Goal: Check status: Check status

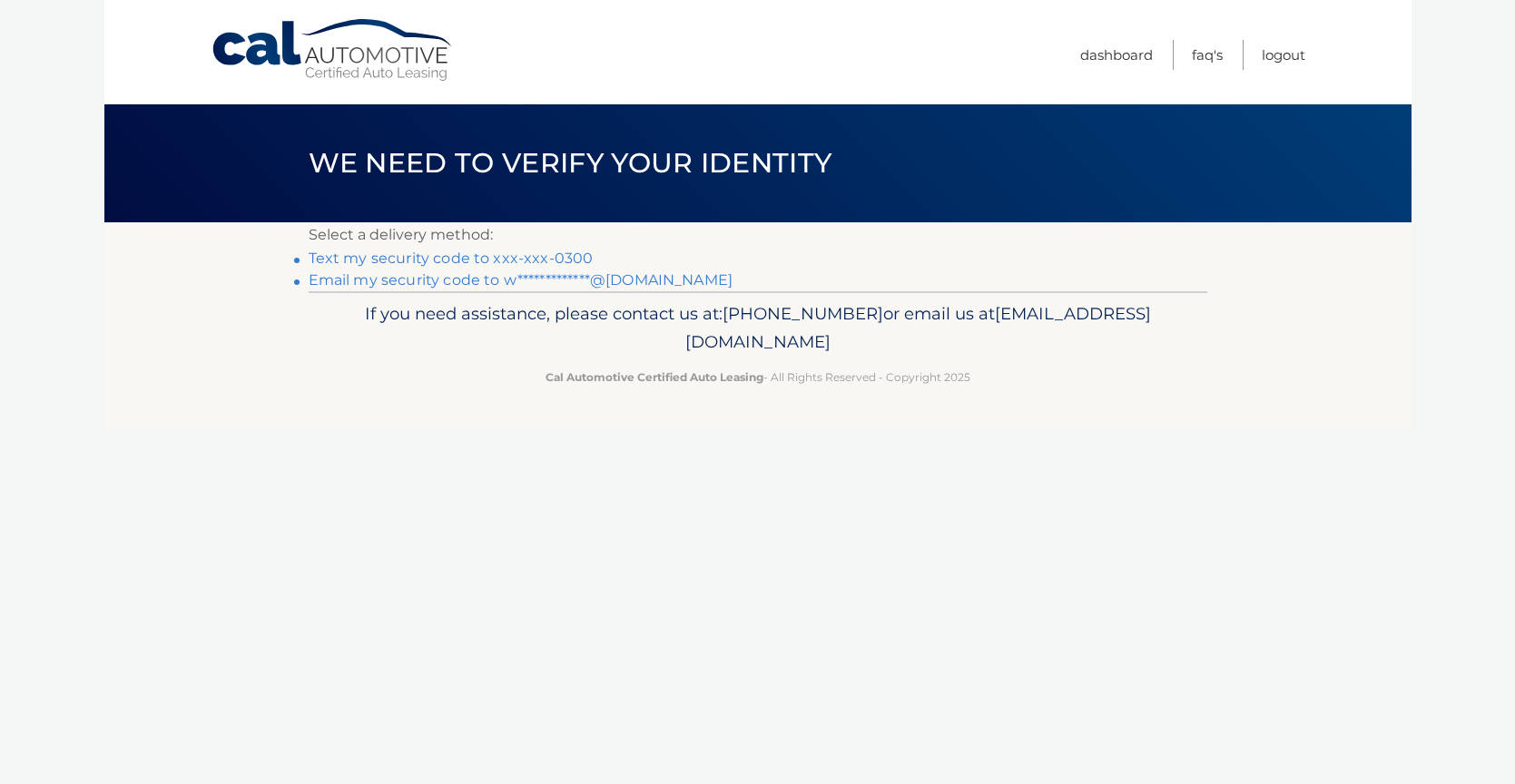
click at [499, 259] on link "Text my security code to xxx-xxx-0300" at bounding box center [451, 258] width 285 height 17
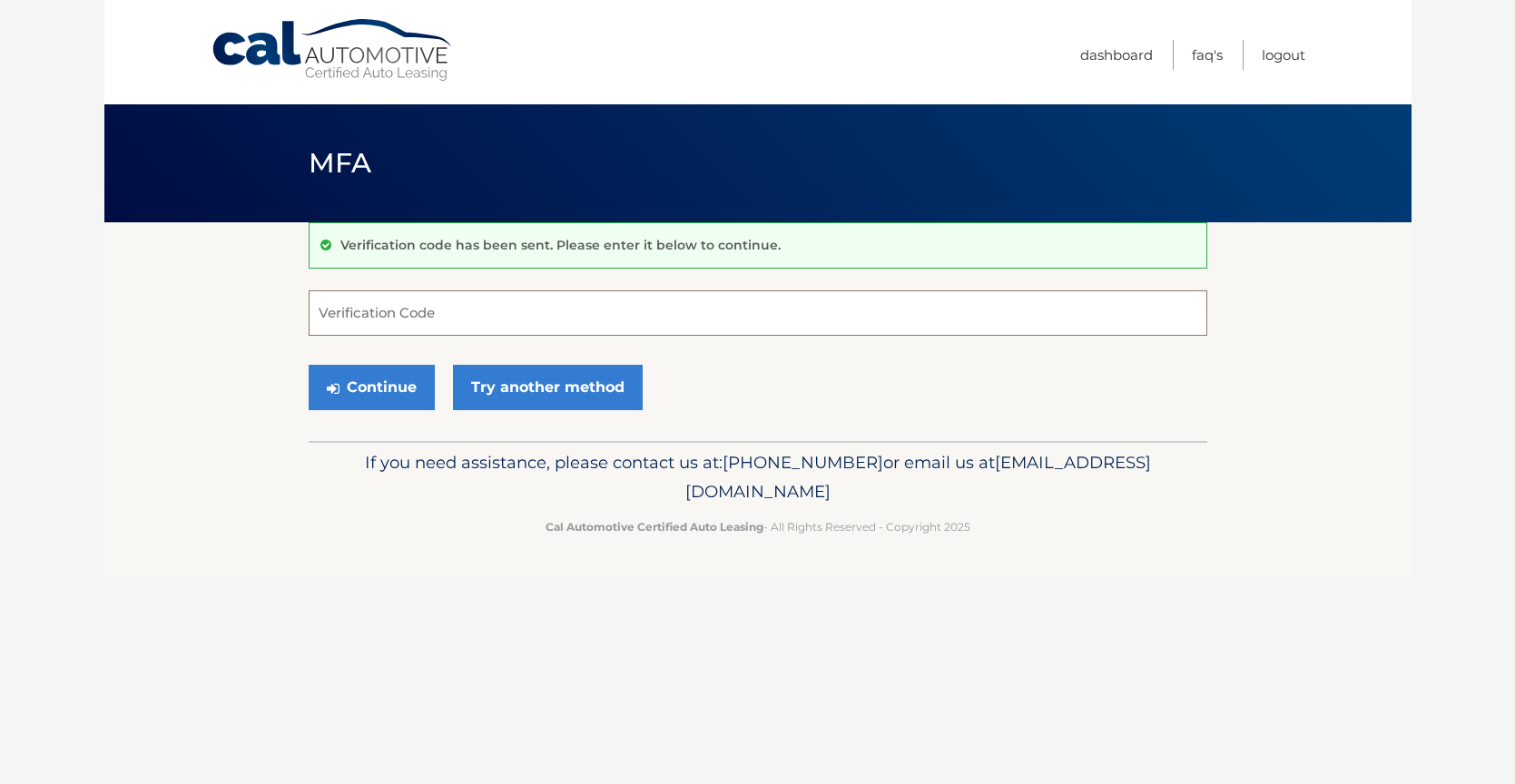
click at [391, 306] on input "Verification Code" at bounding box center [758, 313] width 898 height 45
type input "791744"
click at [392, 382] on button "Continue" at bounding box center [372, 387] width 126 height 45
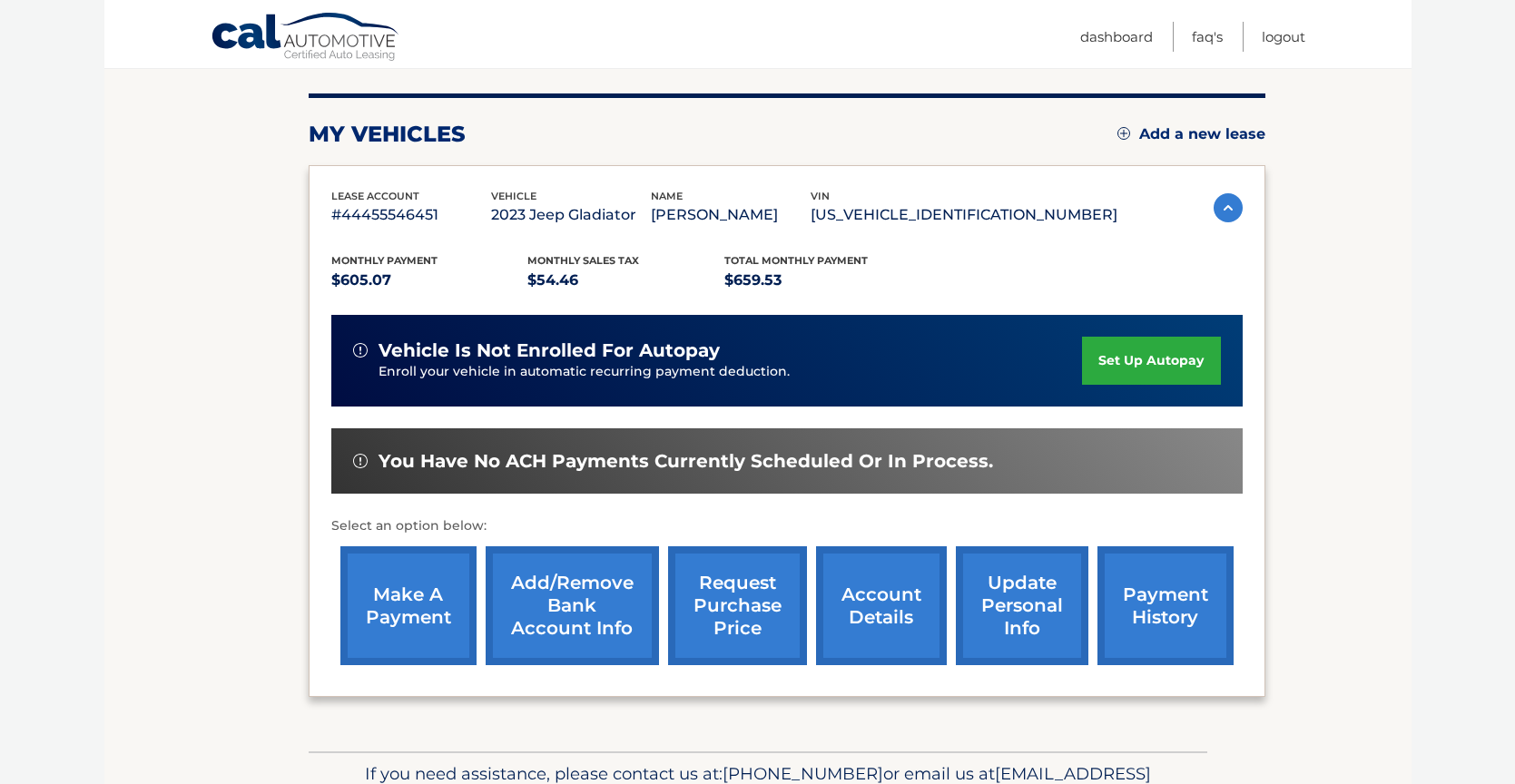
scroll to position [211, 0]
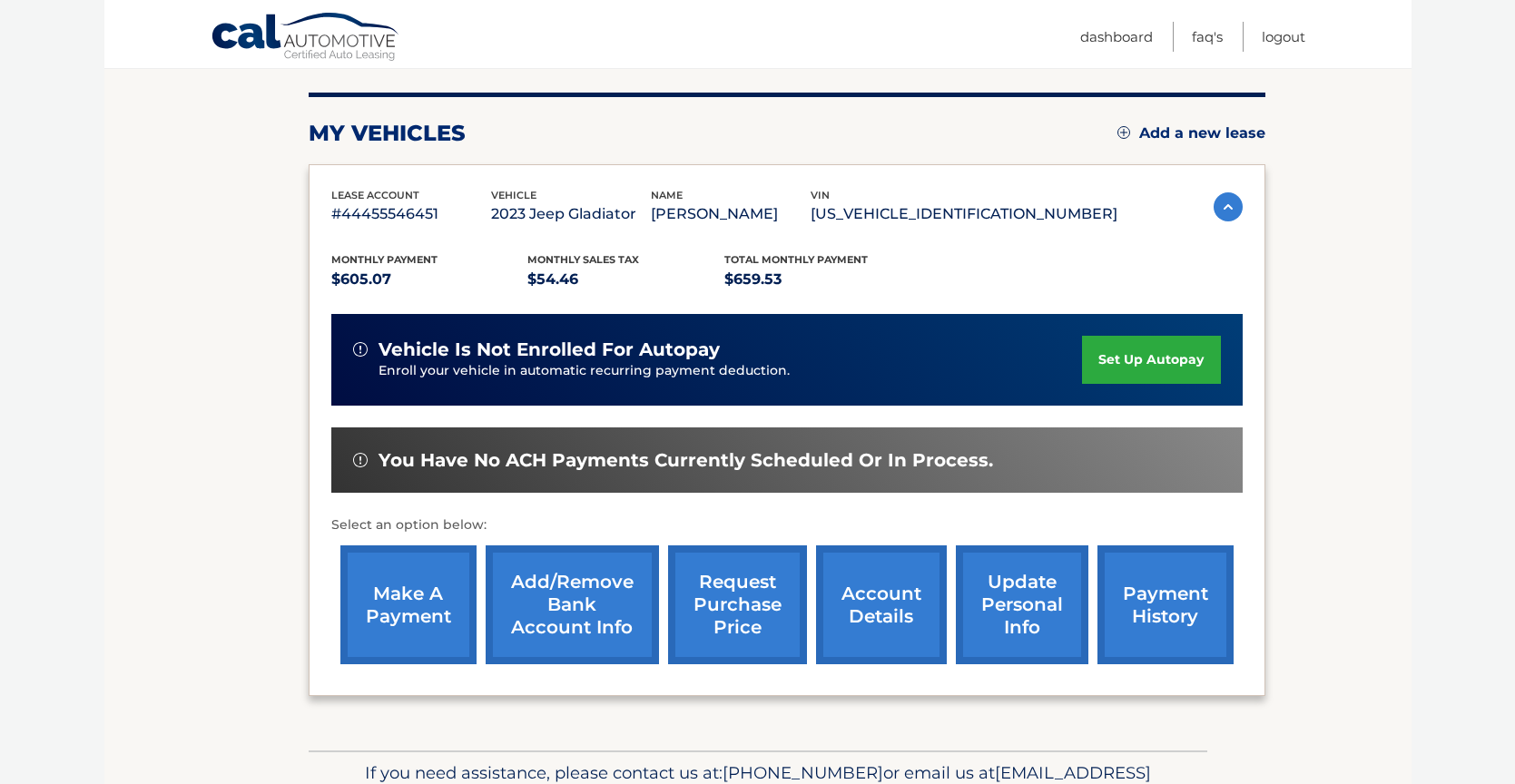
click at [890, 596] on link "account details" at bounding box center [881, 605] width 131 height 119
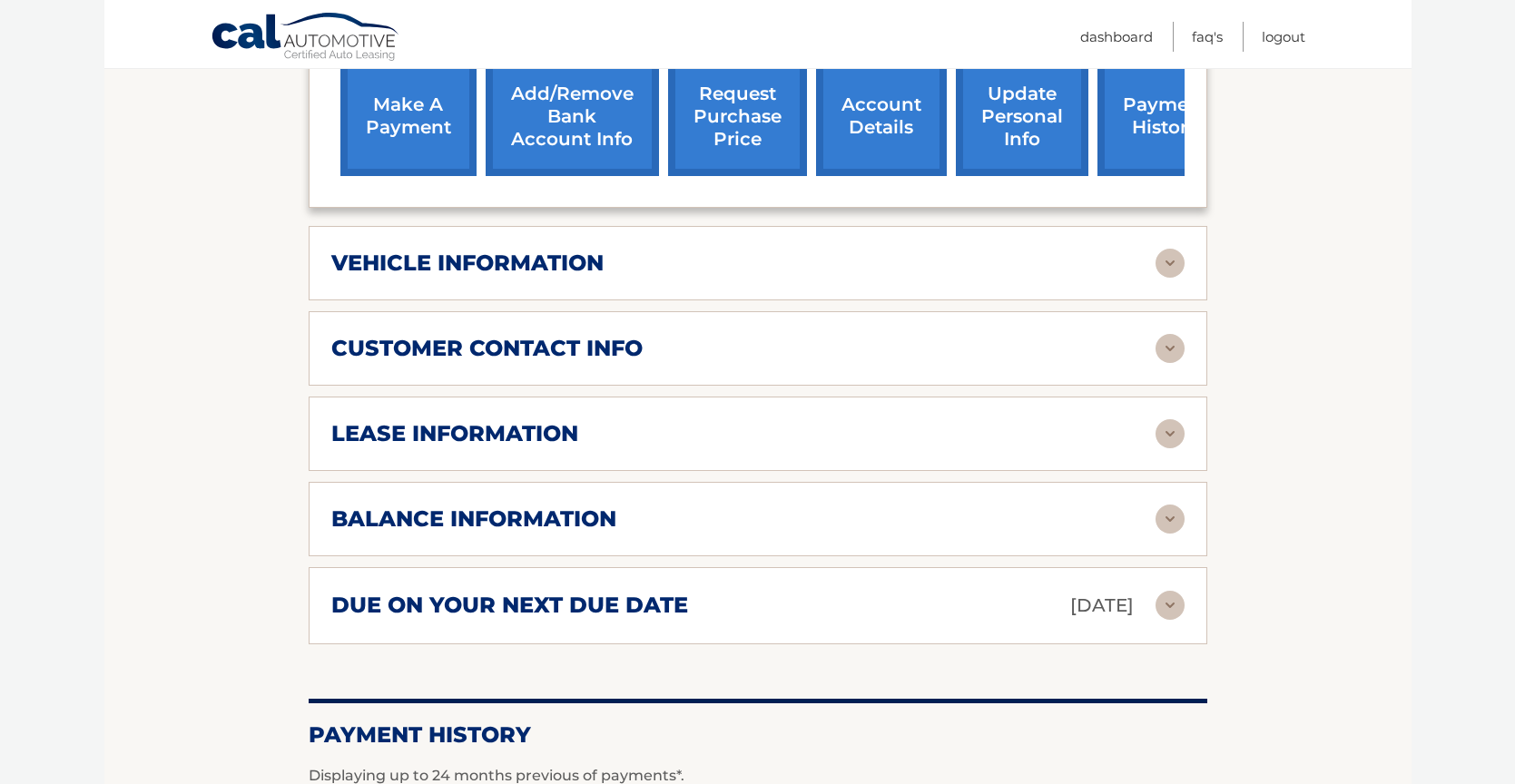
scroll to position [767, 0]
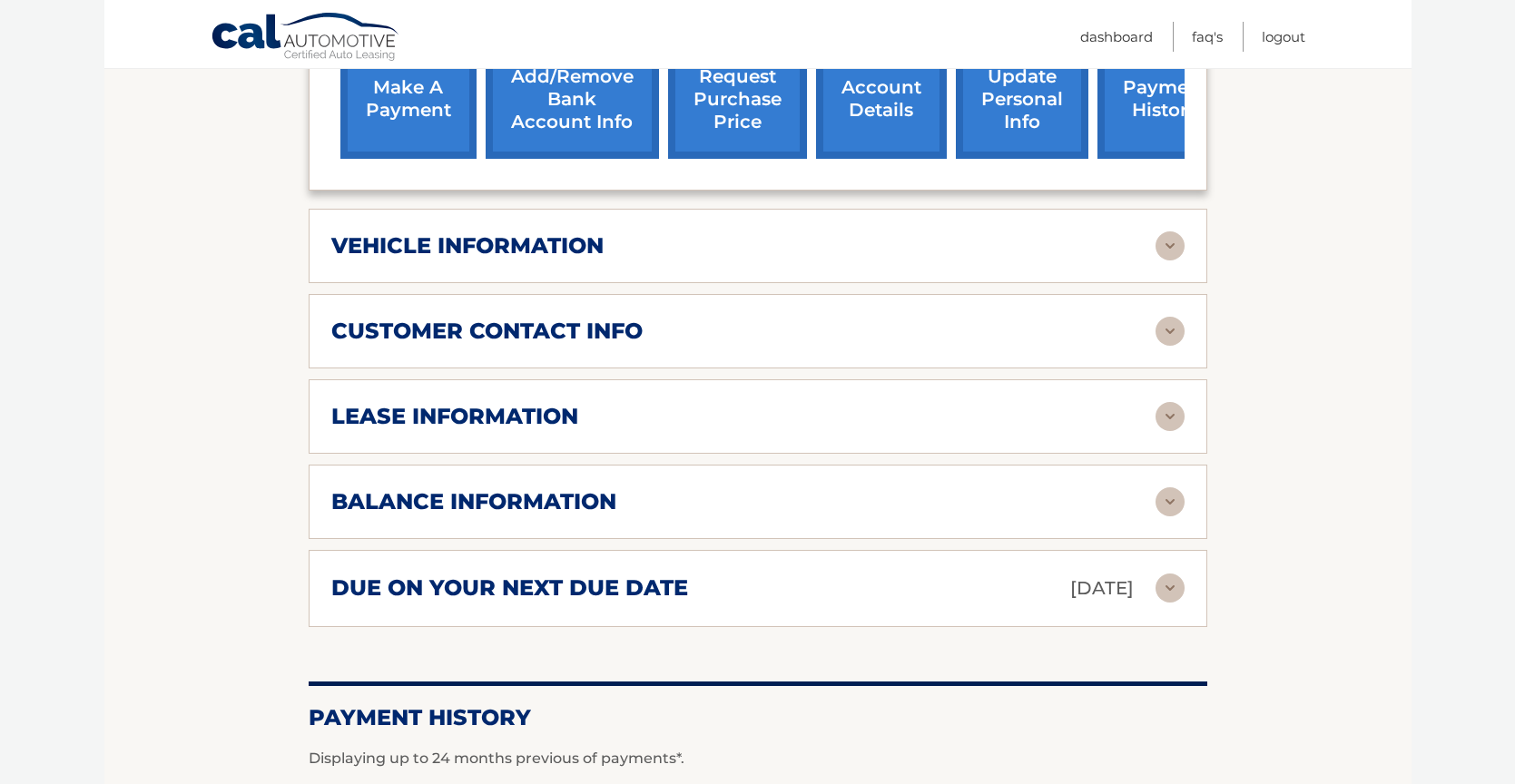
click at [1167, 402] on img at bounding box center [1170, 416] width 29 height 29
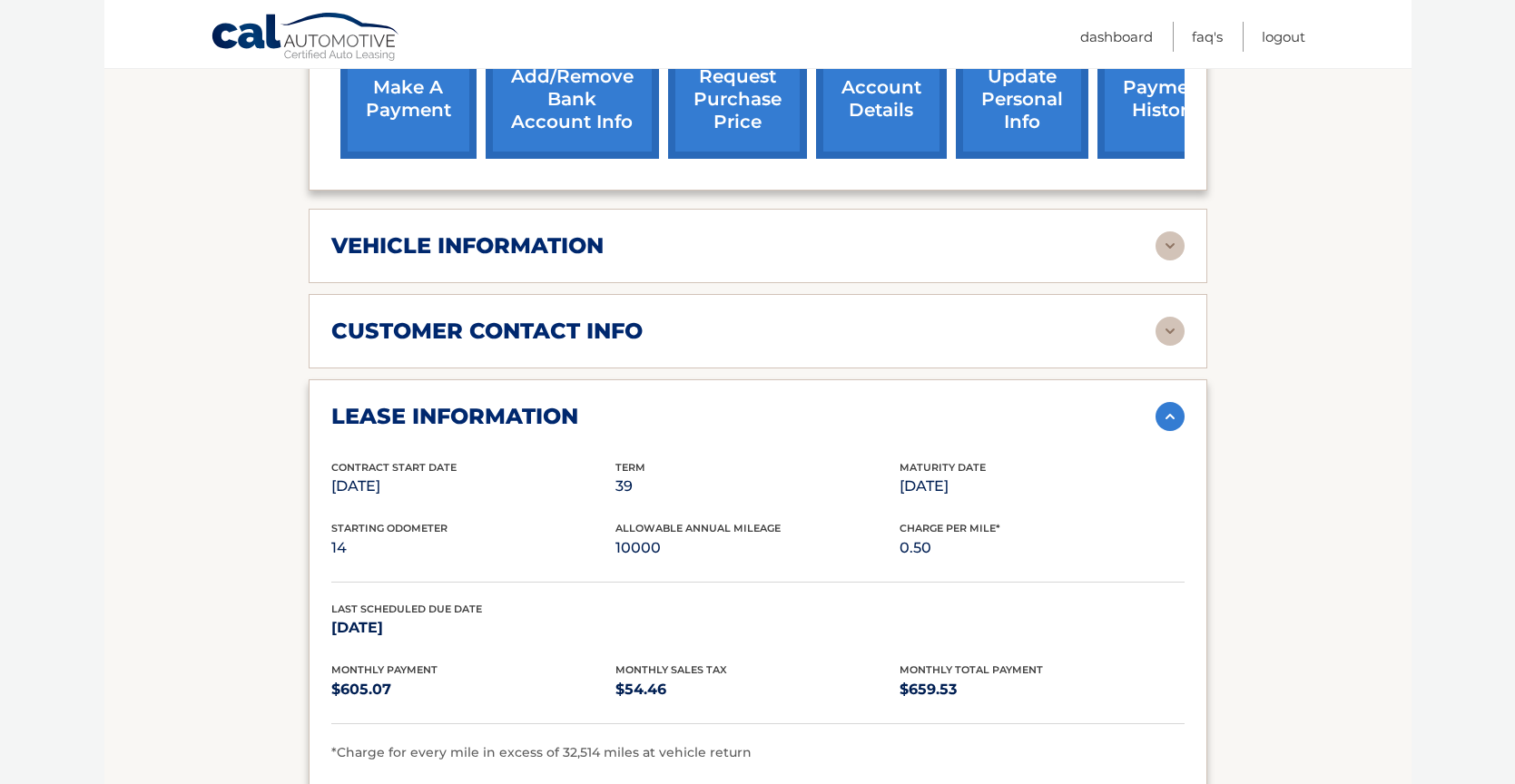
click at [1172, 402] on img at bounding box center [1170, 416] width 29 height 29
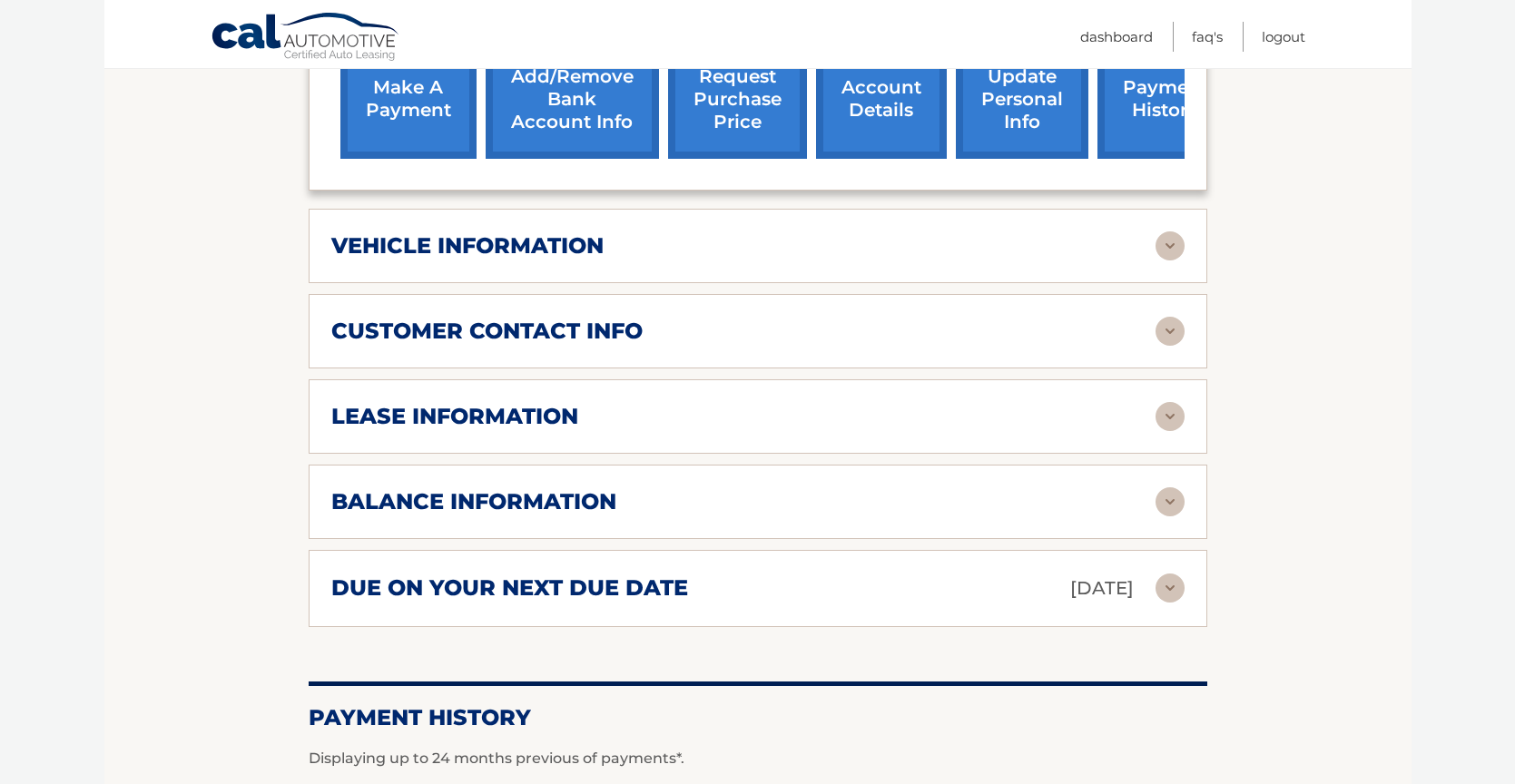
click at [1167, 488] on img at bounding box center [1170, 502] width 29 height 29
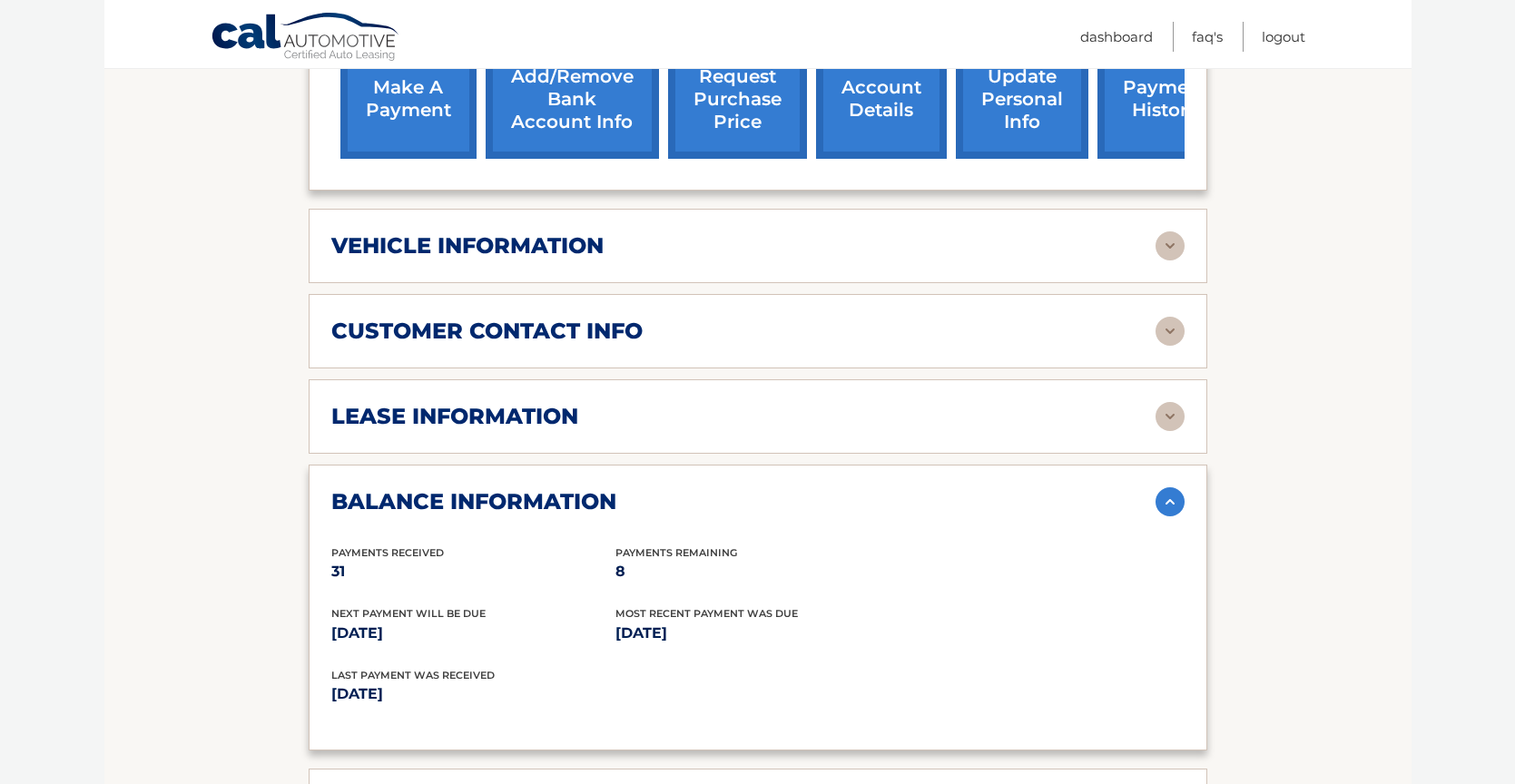
click at [1172, 402] on img at bounding box center [1170, 416] width 29 height 29
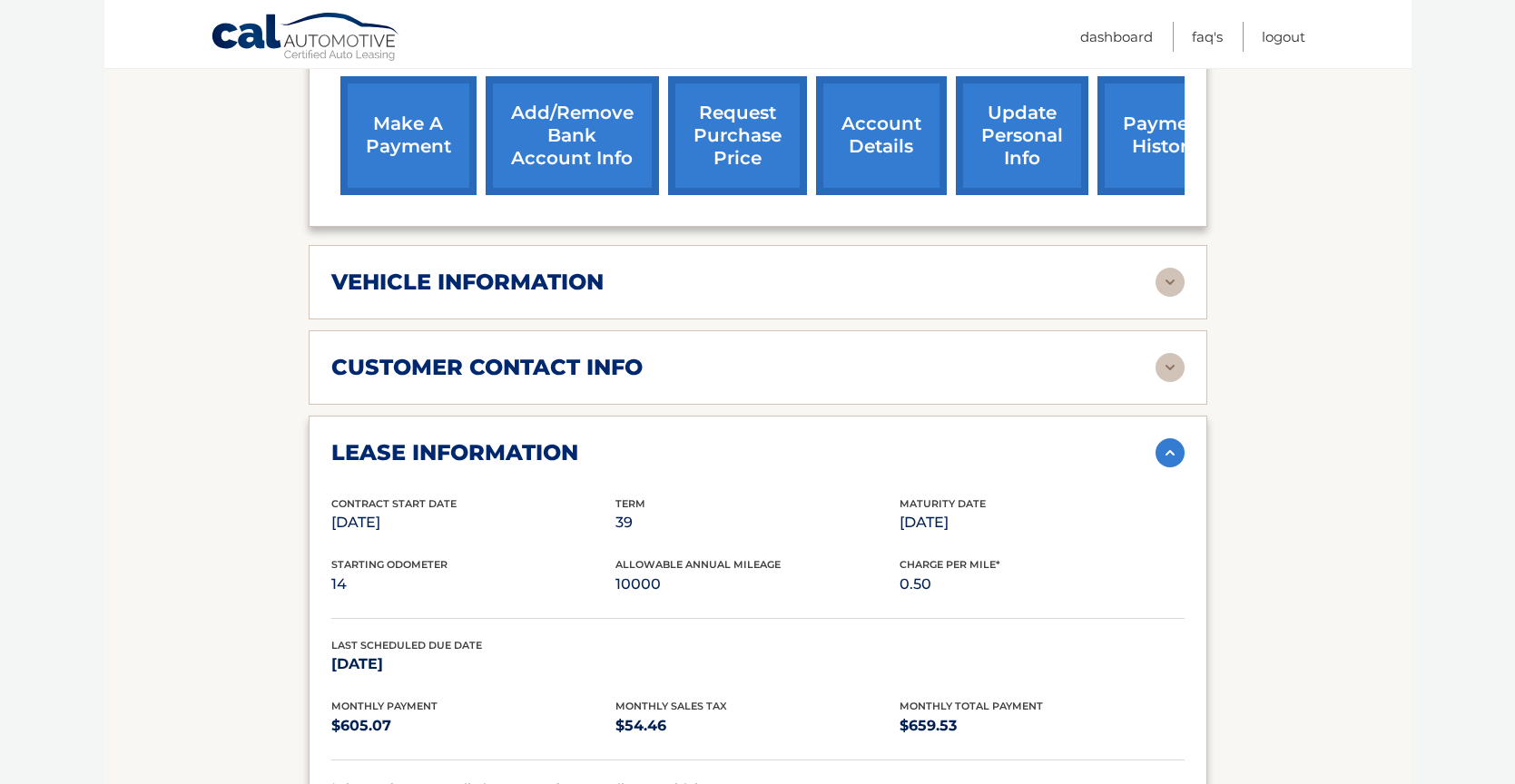
scroll to position [728, 0]
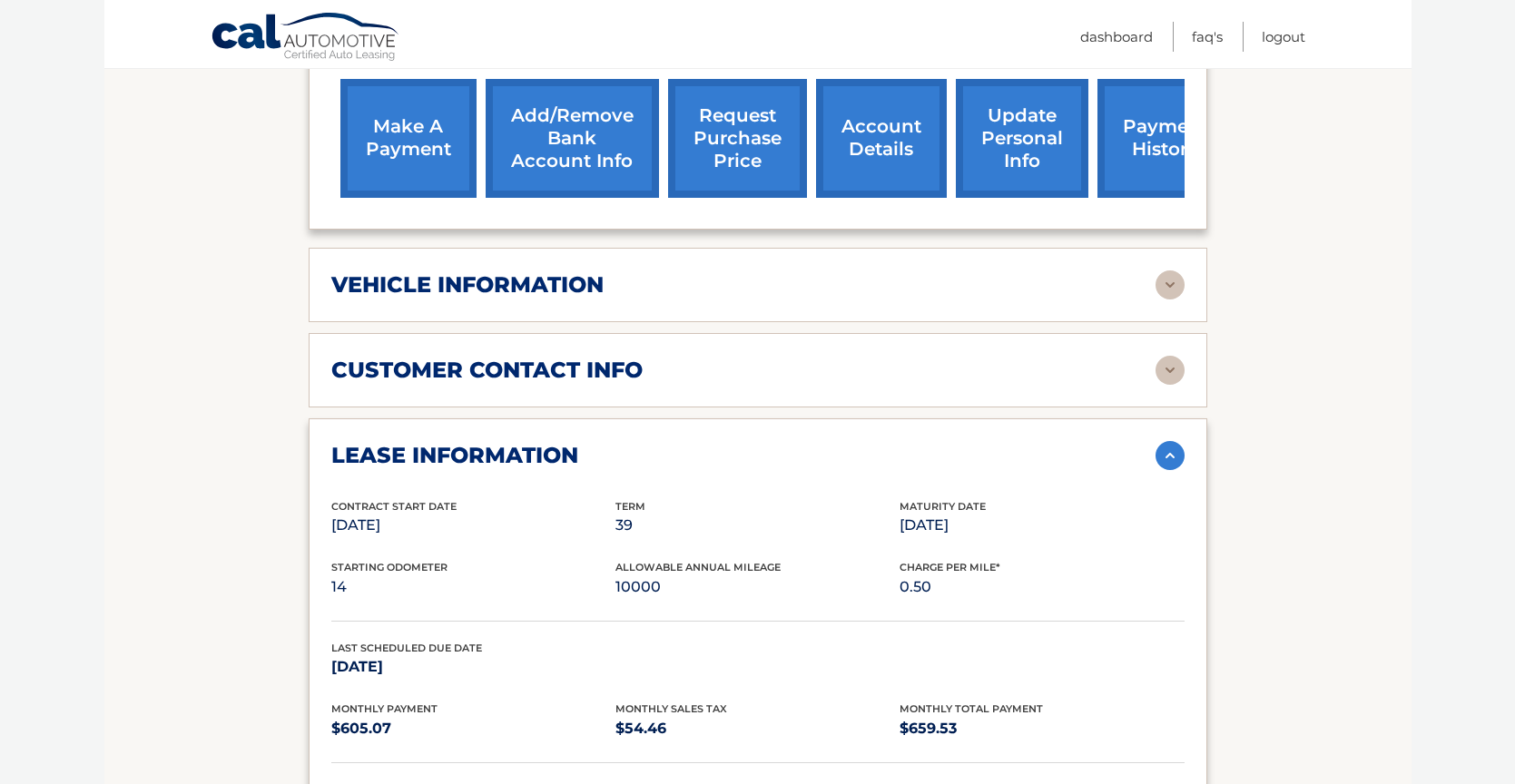
click at [1170, 441] on img at bounding box center [1170, 456] width 29 height 29
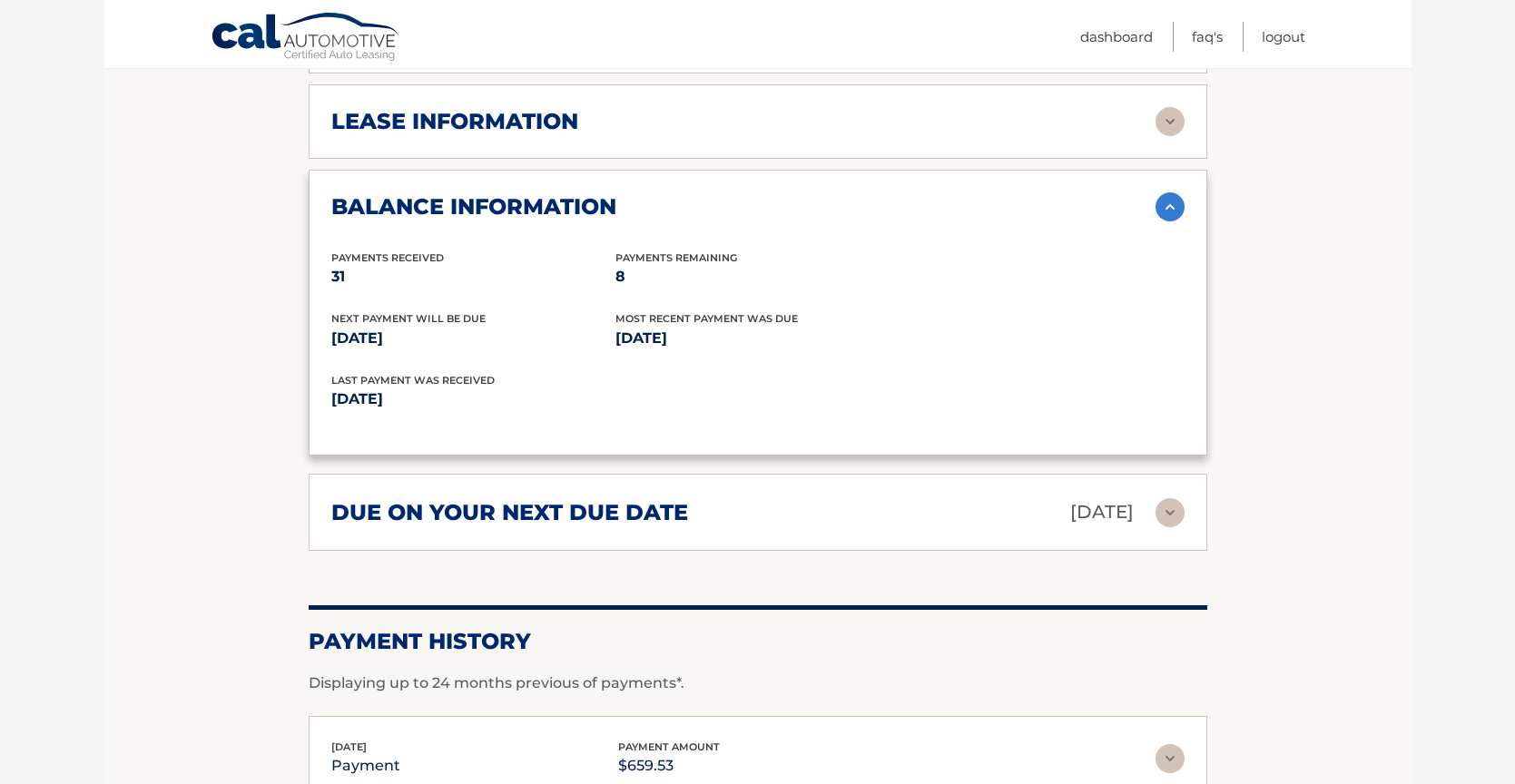
scroll to position [1057, 0]
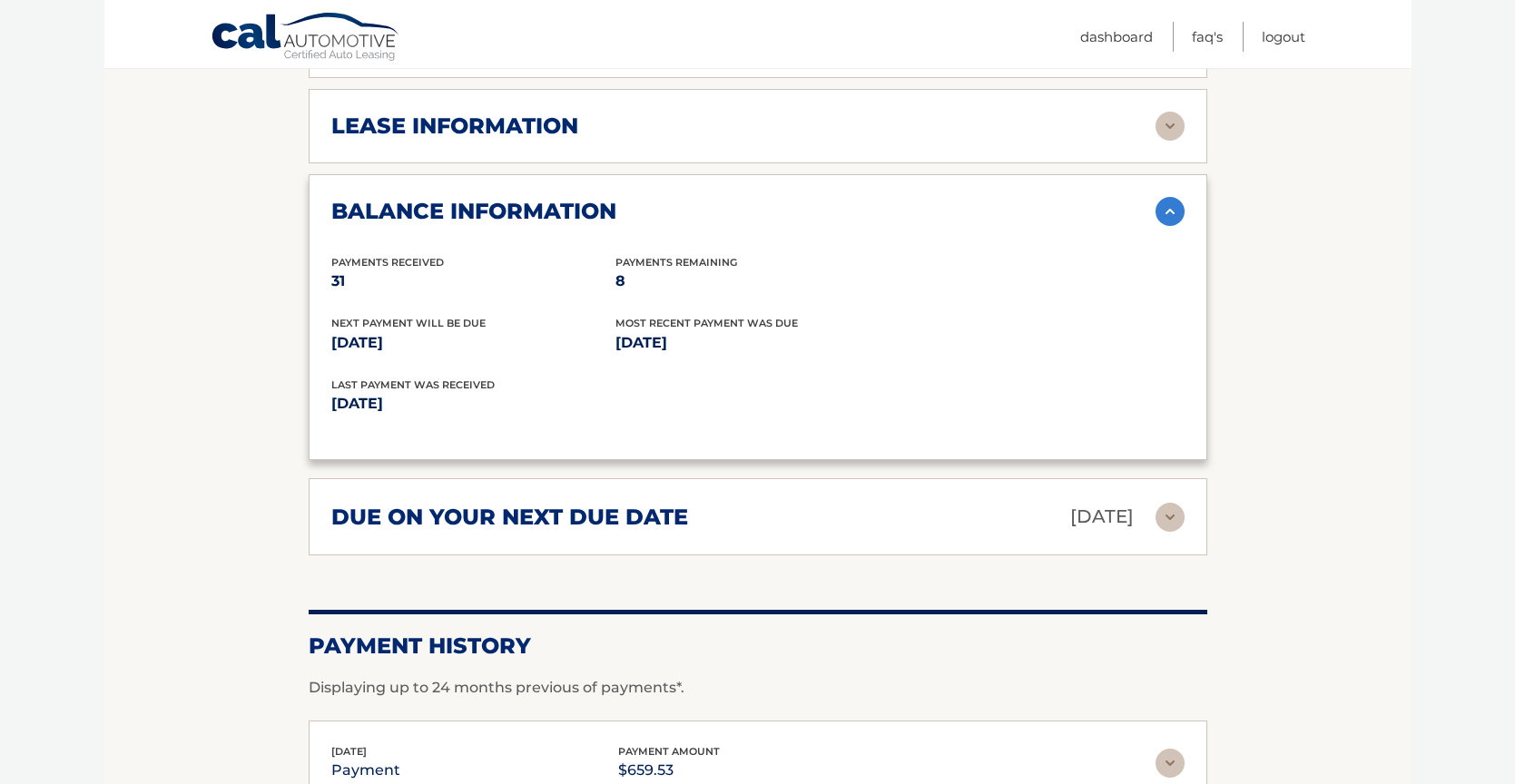
click at [1172, 111] on img at bounding box center [1170, 126] width 29 height 29
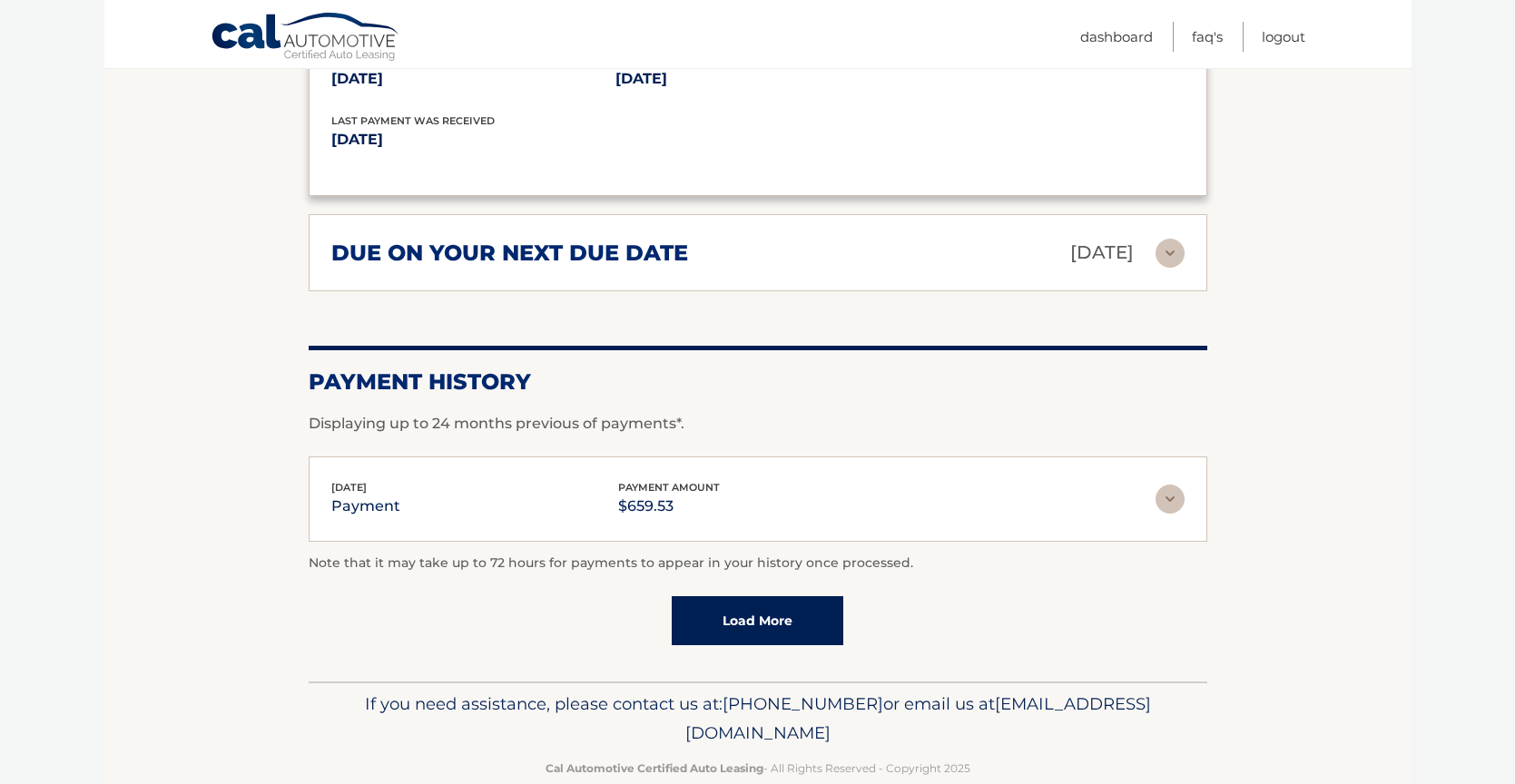
scroll to position [1661, 0]
click at [768, 597] on link "Load More" at bounding box center [757, 621] width 171 height 49
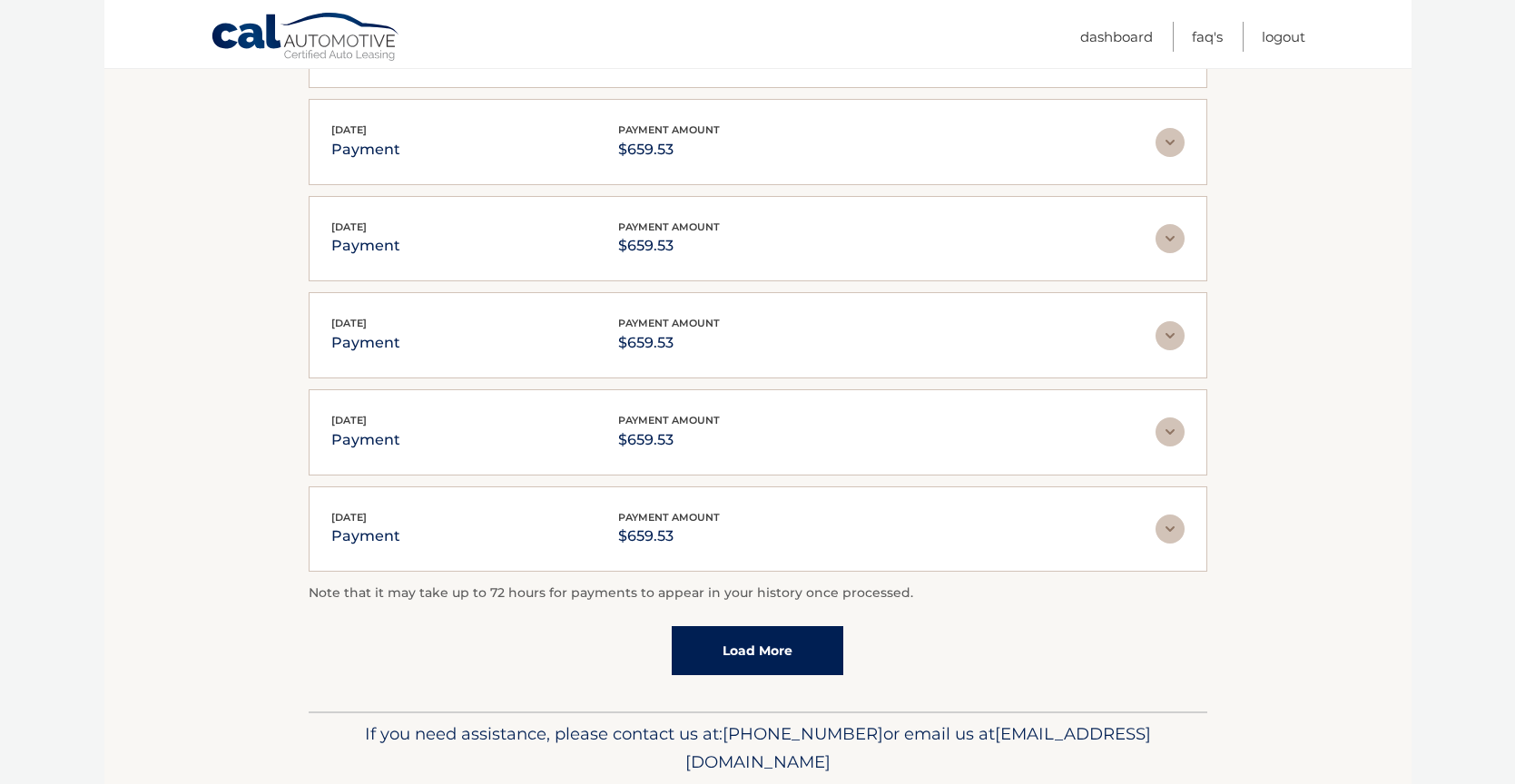
scroll to position [2116, 0]
click at [780, 626] on link "Load More" at bounding box center [757, 650] width 171 height 49
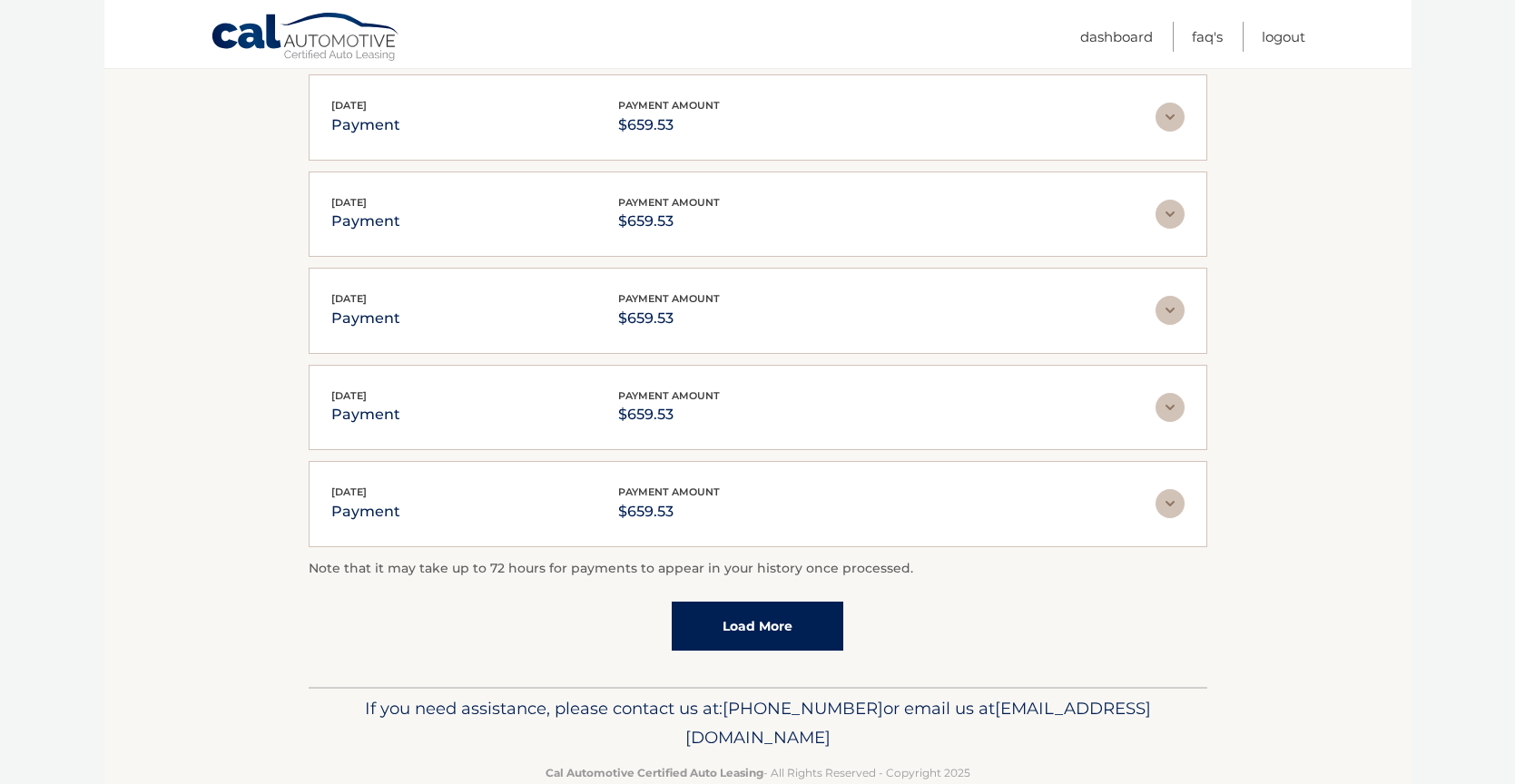
scroll to position [2623, 0]
click at [760, 603] on link "Load More" at bounding box center [757, 627] width 171 height 49
click at [796, 605] on link "Load More" at bounding box center [757, 629] width 171 height 49
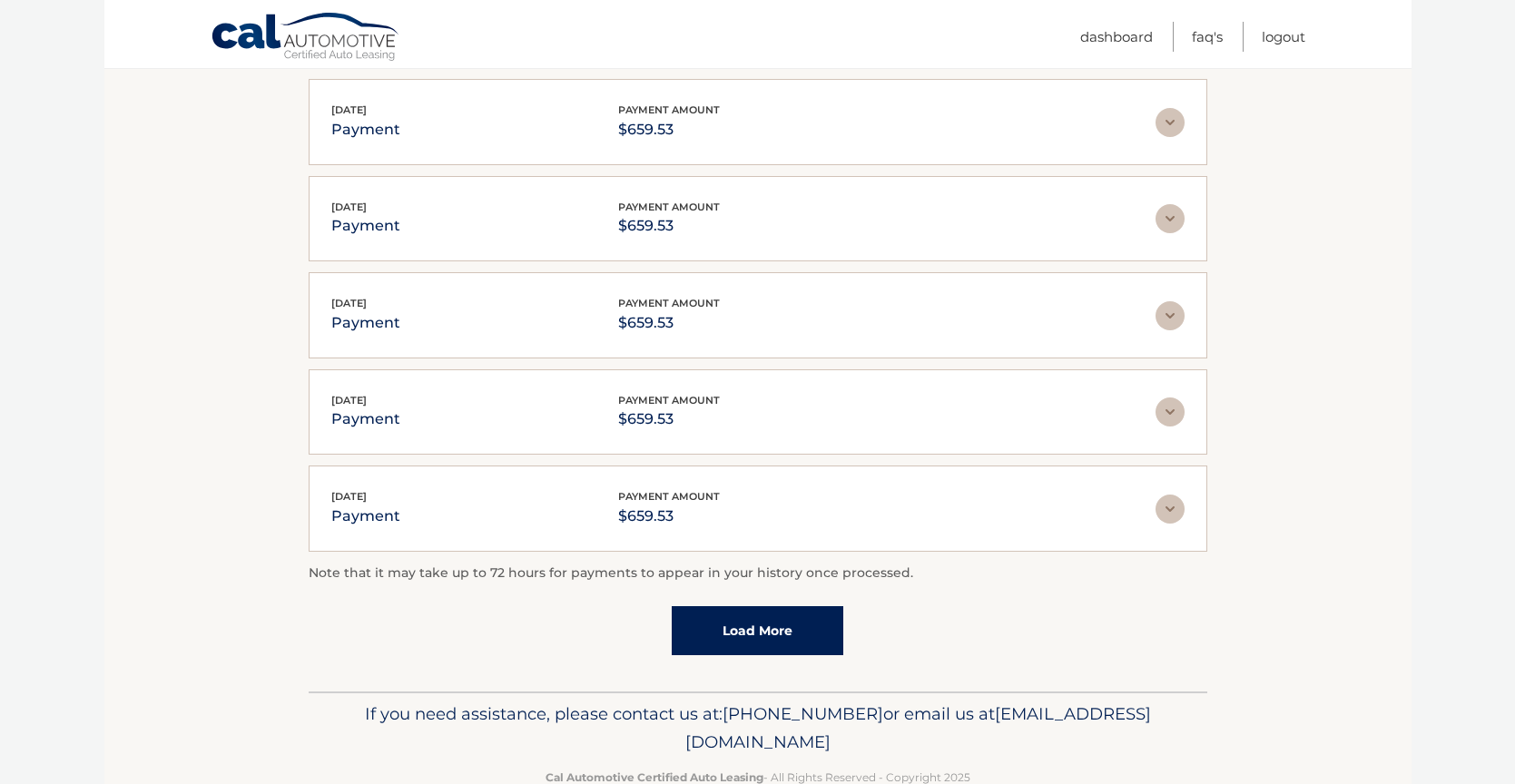
scroll to position [3585, 0]
click at [762, 607] on link "Load More" at bounding box center [757, 631] width 171 height 49
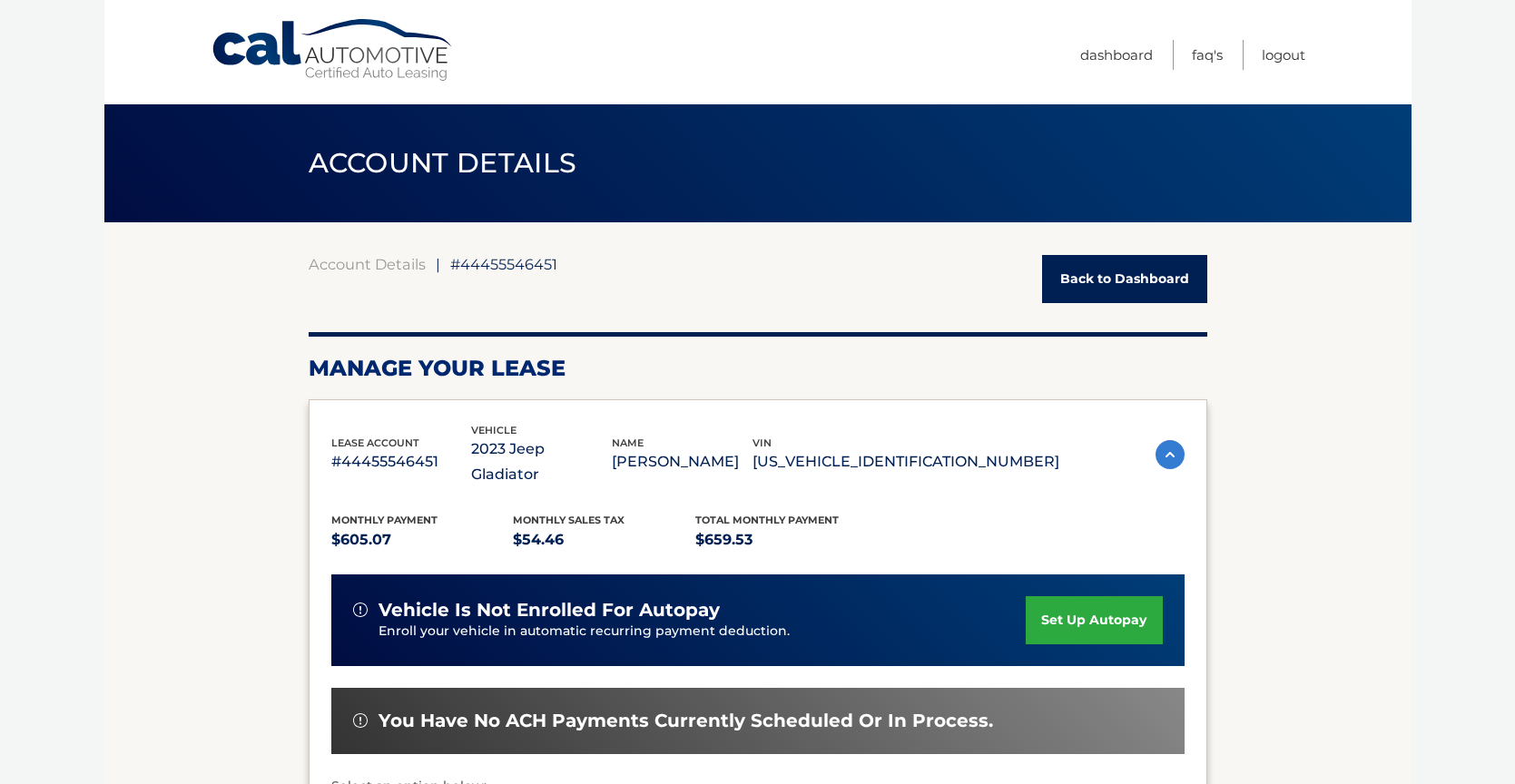
scroll to position [0, 0]
click at [1166, 440] on img at bounding box center [1170, 455] width 29 height 29
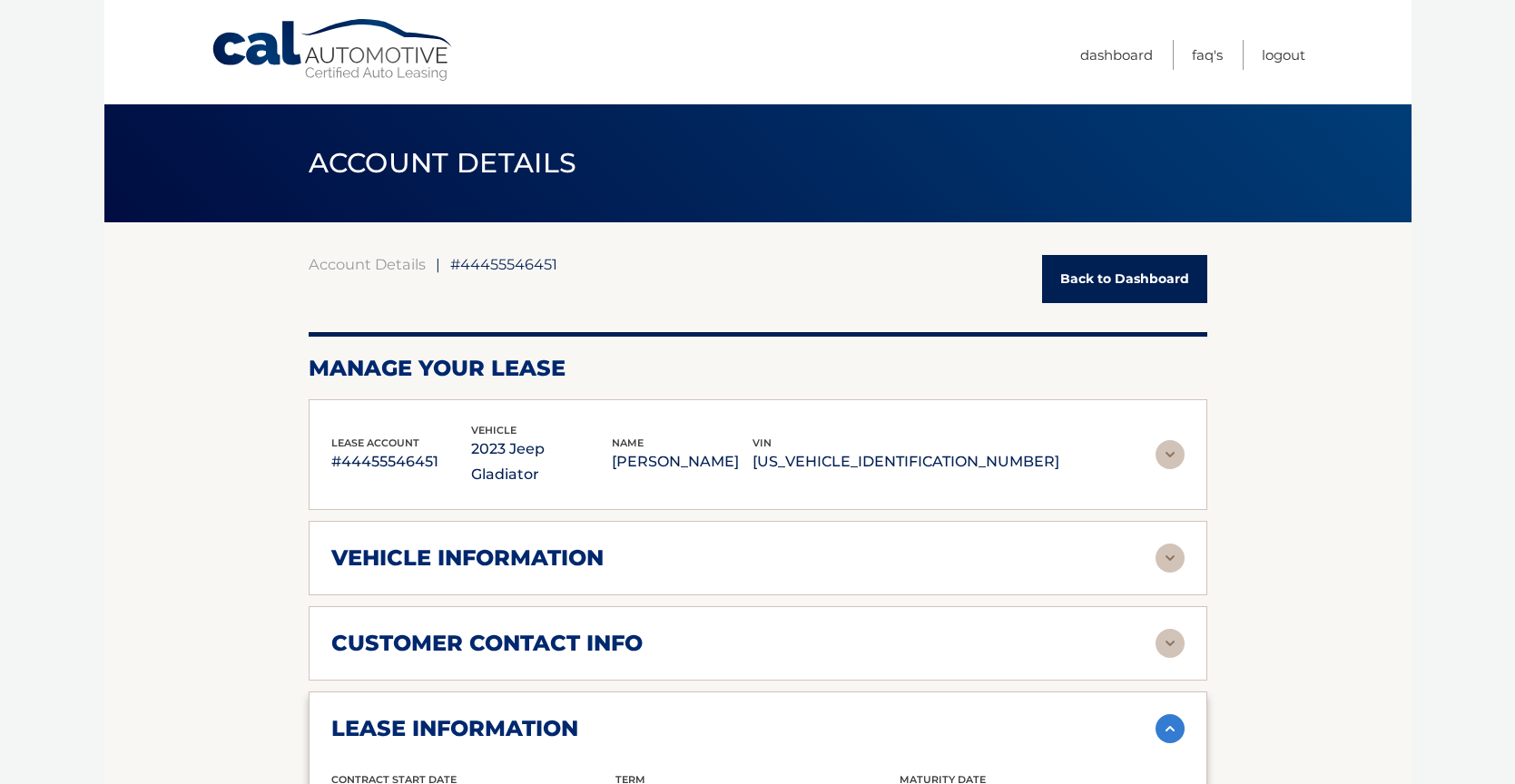
click at [1169, 544] on img at bounding box center [1170, 558] width 29 height 29
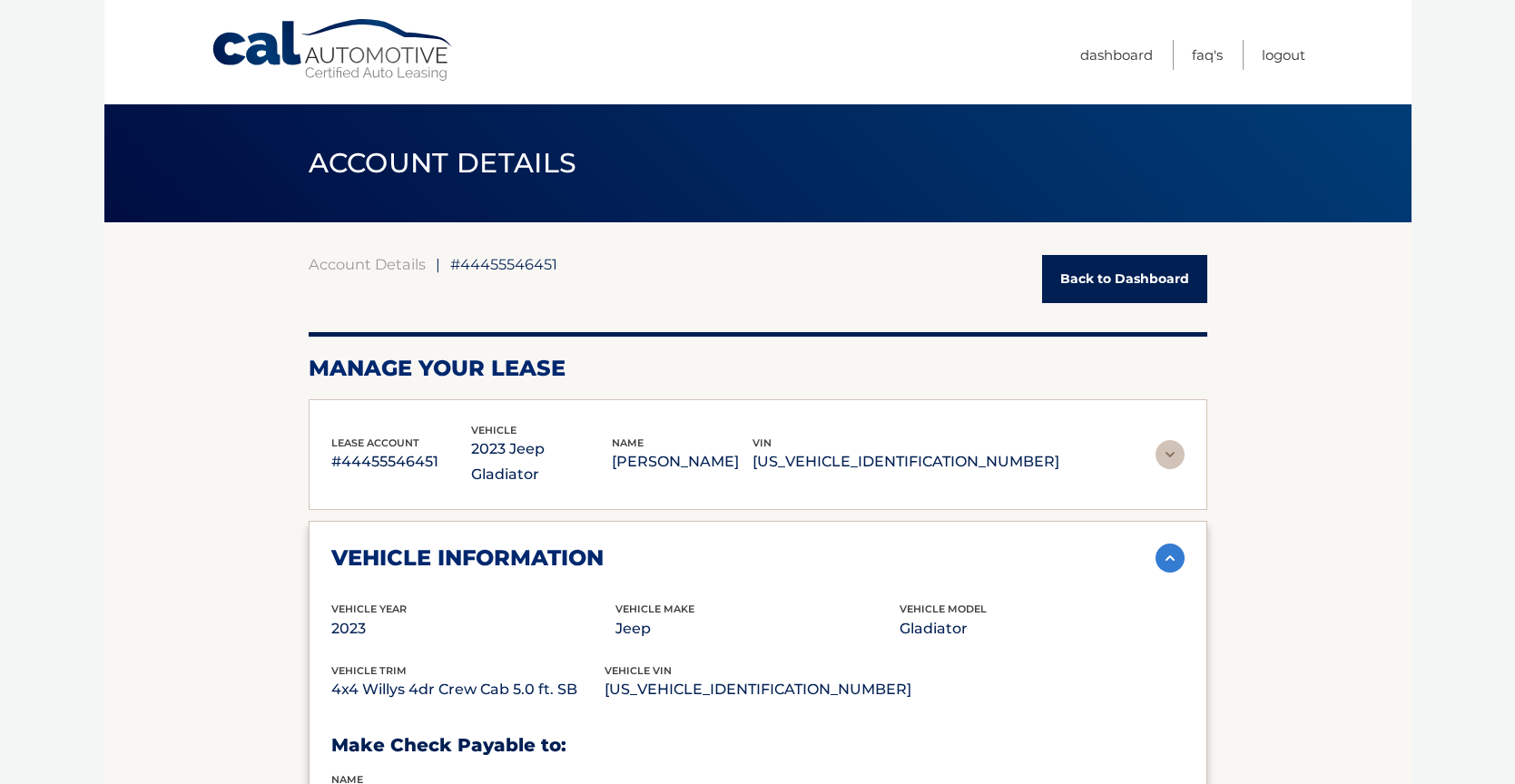
click at [1153, 299] on link "Back to Dashboard" at bounding box center [1124, 279] width 166 height 48
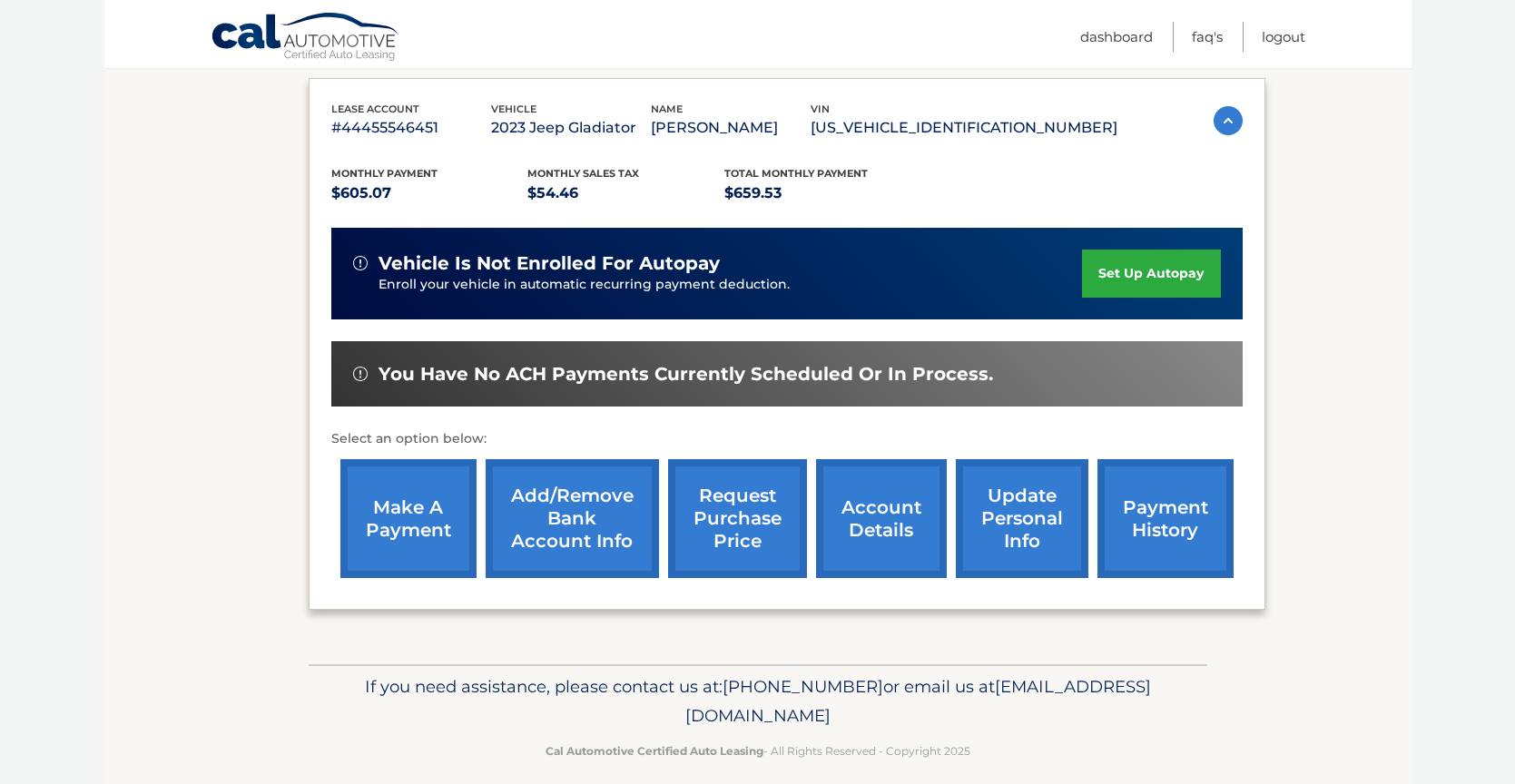
scroll to position [303, 0]
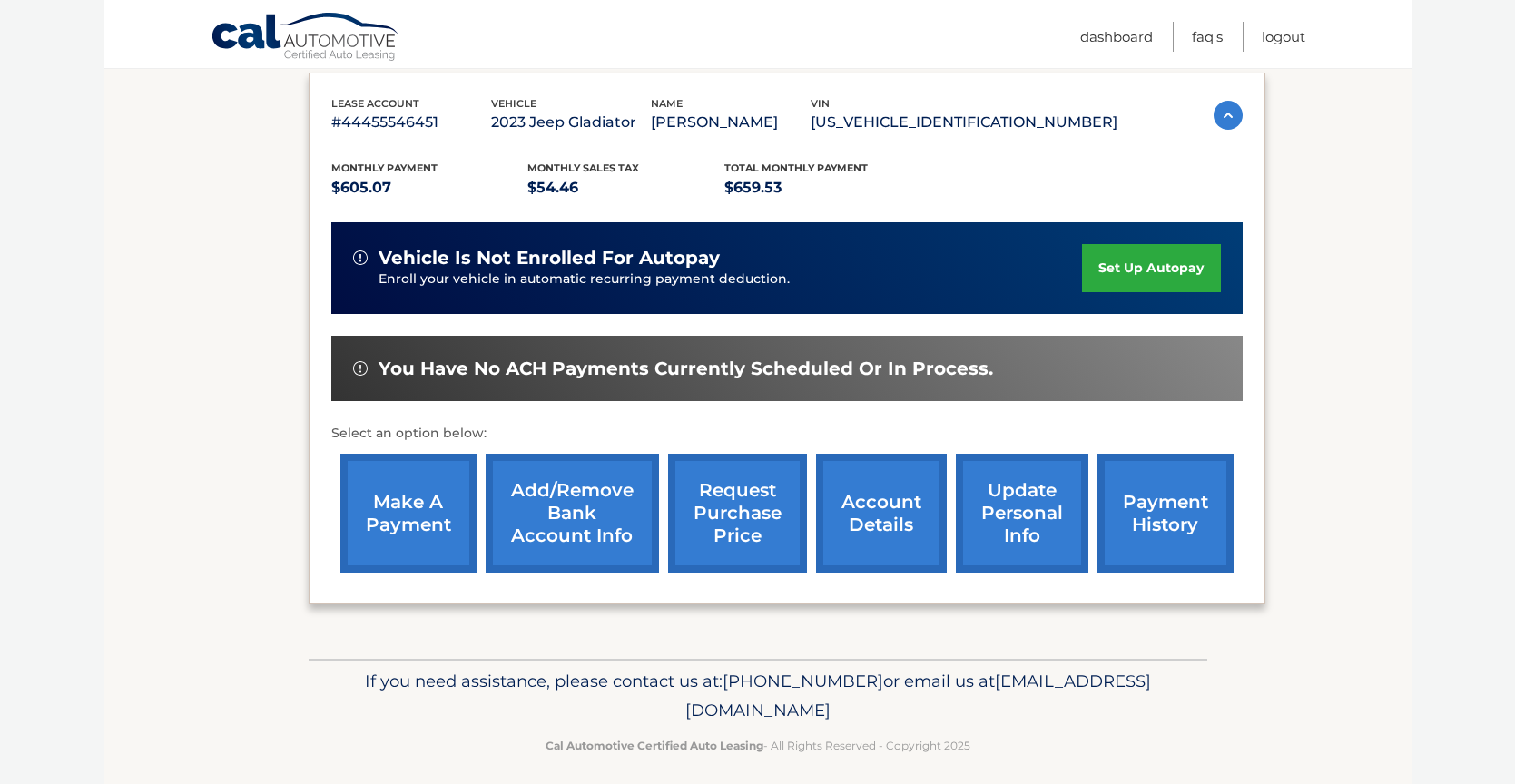
click at [772, 482] on link "request purchase price" at bounding box center [737, 513] width 138 height 119
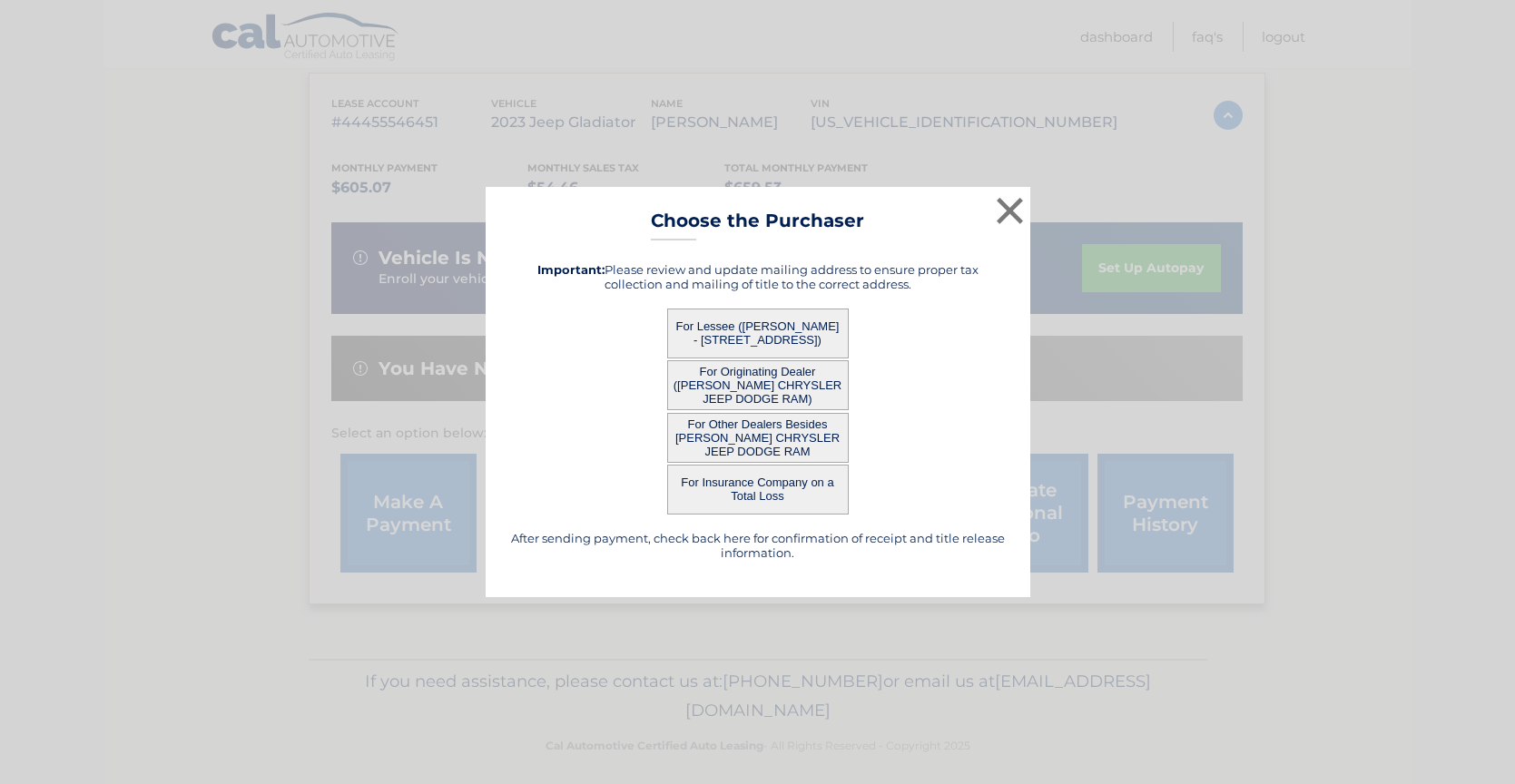
click at [773, 331] on button "For Lessee ([PERSON_NAME] - [STREET_ADDRESS])" at bounding box center [758, 334] width 182 height 50
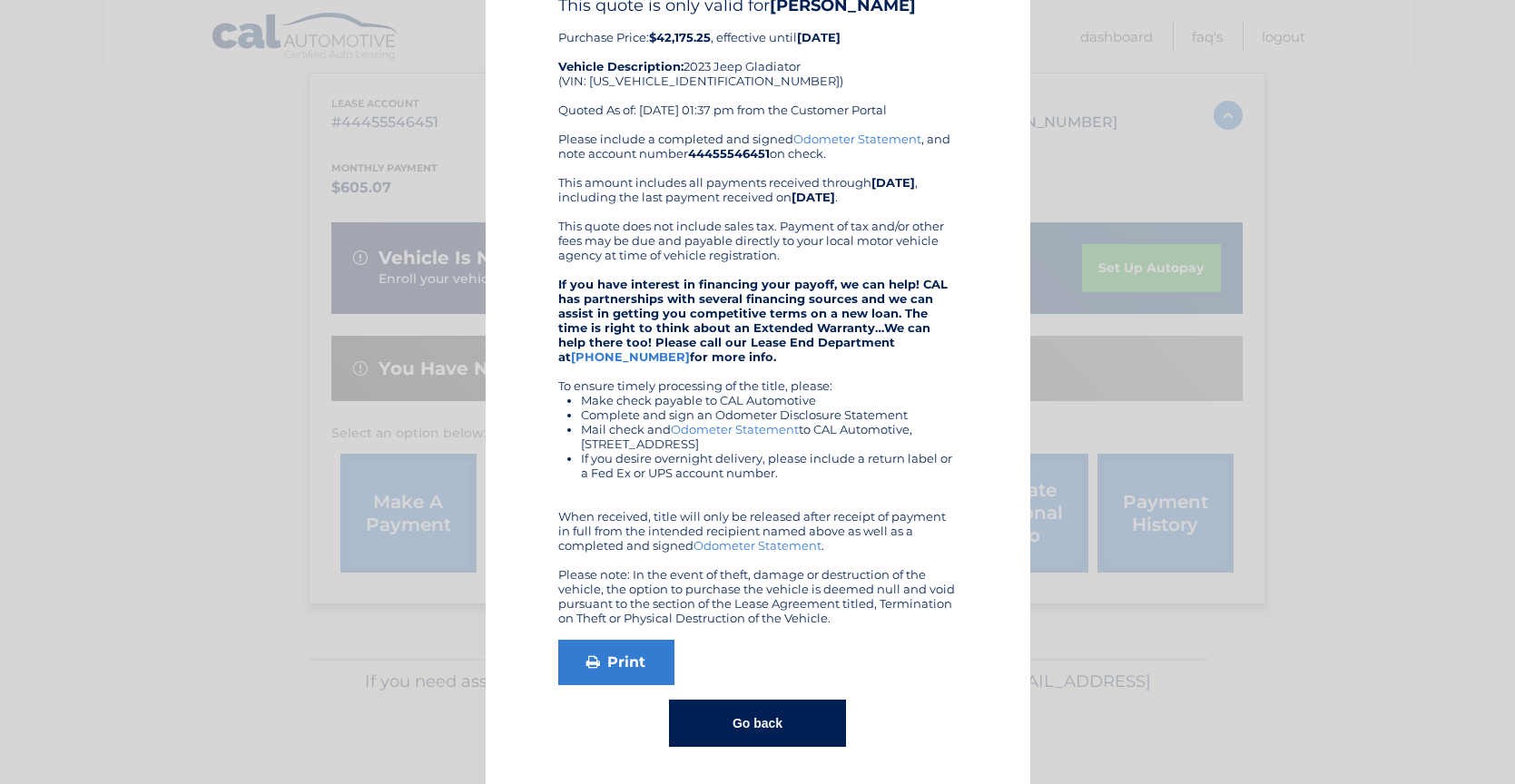
scroll to position [95, 0]
click at [773, 724] on button "Go back" at bounding box center [757, 724] width 177 height 47
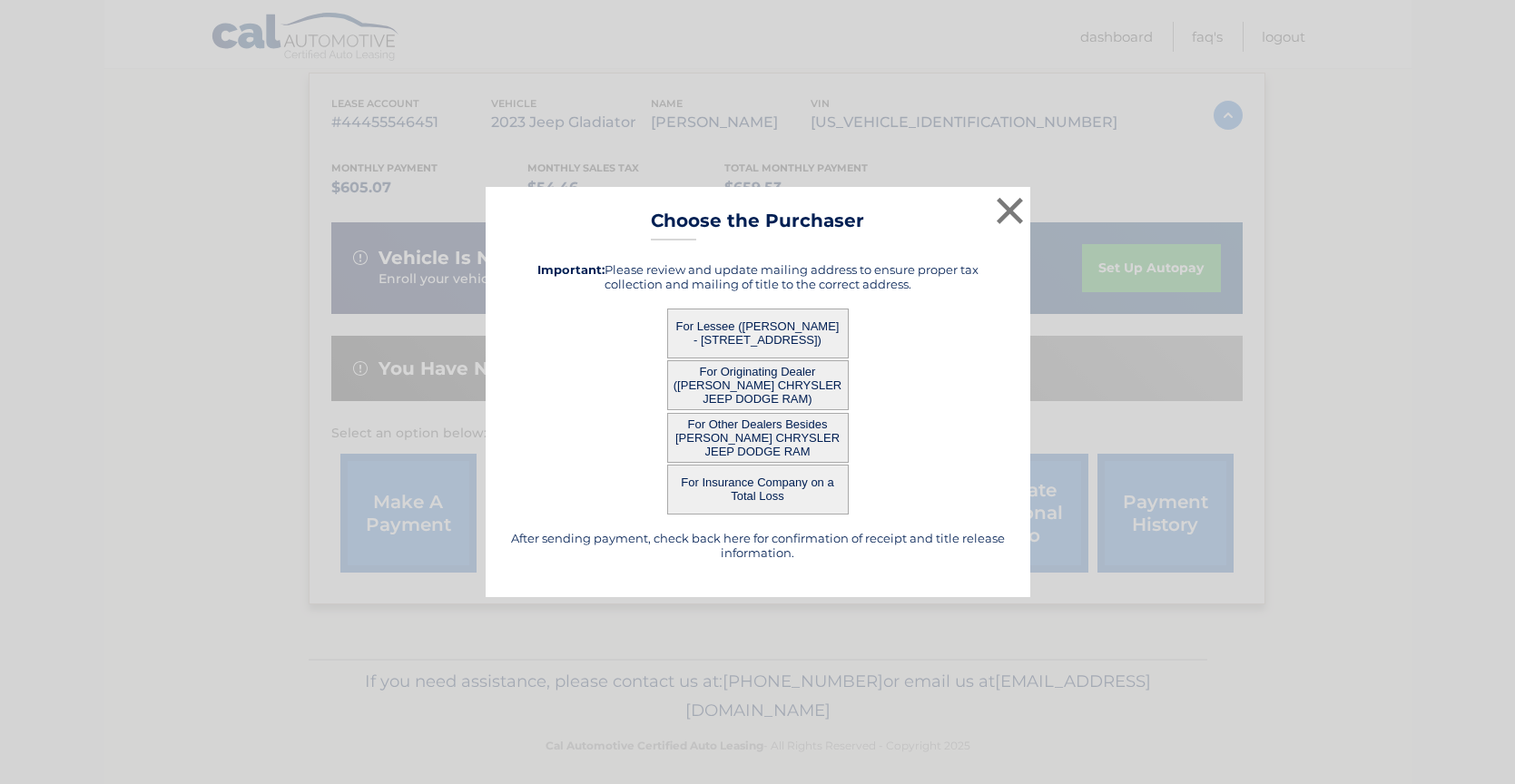
scroll to position [0, 0]
click at [754, 377] on button "For Originating Dealer ([PERSON_NAME] CHRYSLER JEEP DODGE RAM)" at bounding box center [758, 385] width 182 height 50
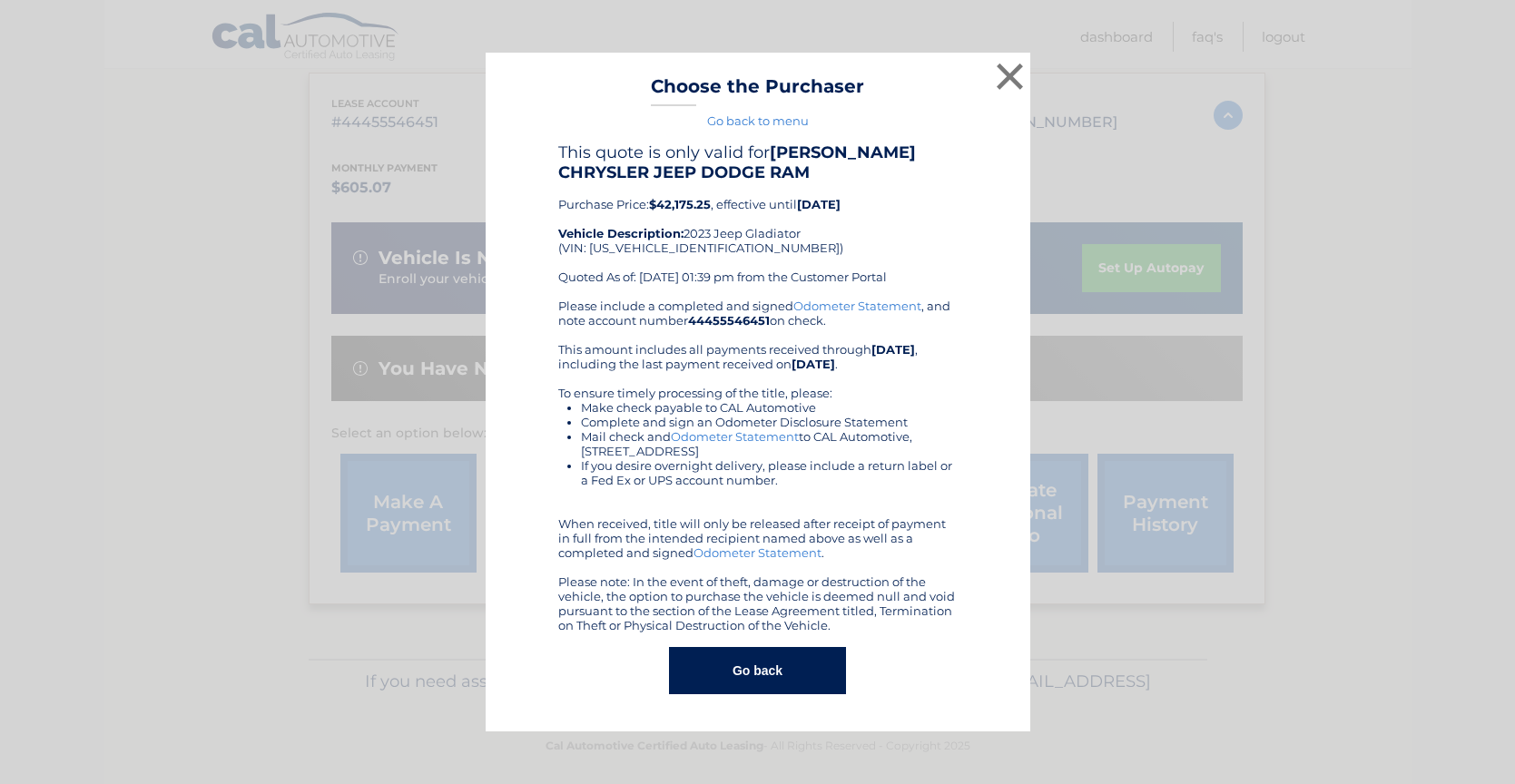
click at [765, 668] on button "Go back" at bounding box center [757, 671] width 177 height 47
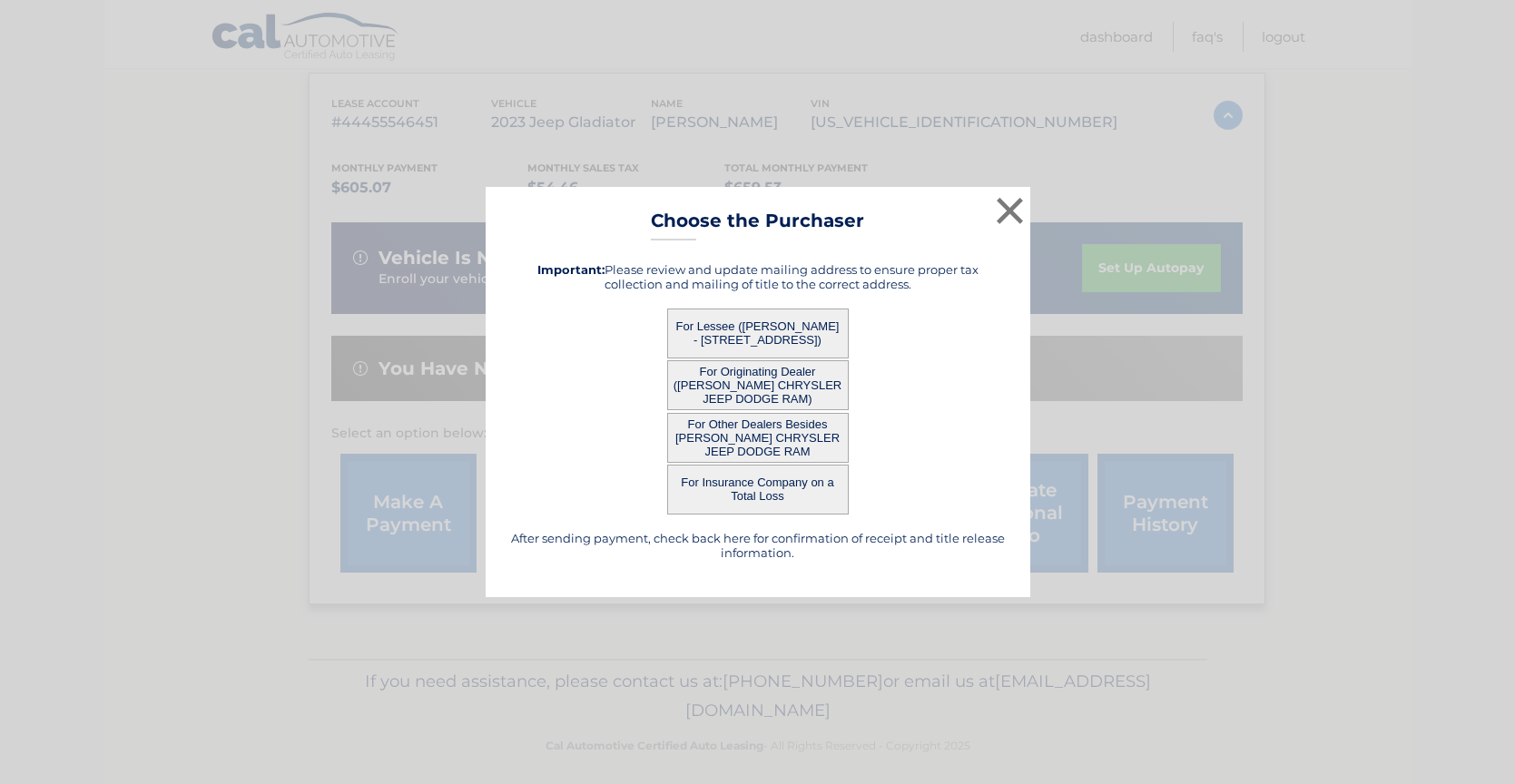
click at [765, 430] on button "For Other Dealers Besides [PERSON_NAME] CHRYSLER JEEP DODGE RAM" at bounding box center [758, 438] width 182 height 50
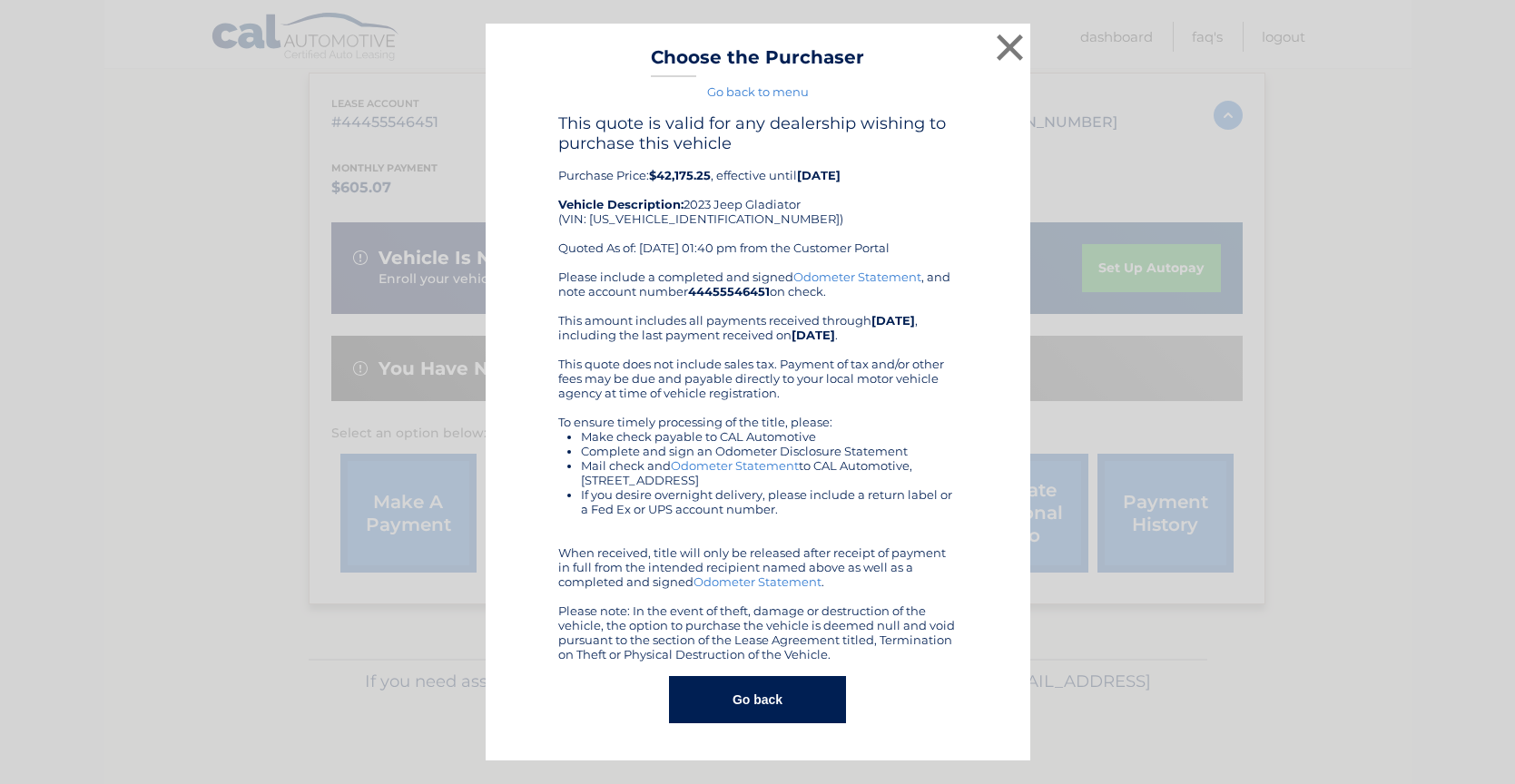
click at [768, 692] on button "Go back" at bounding box center [757, 700] width 177 height 47
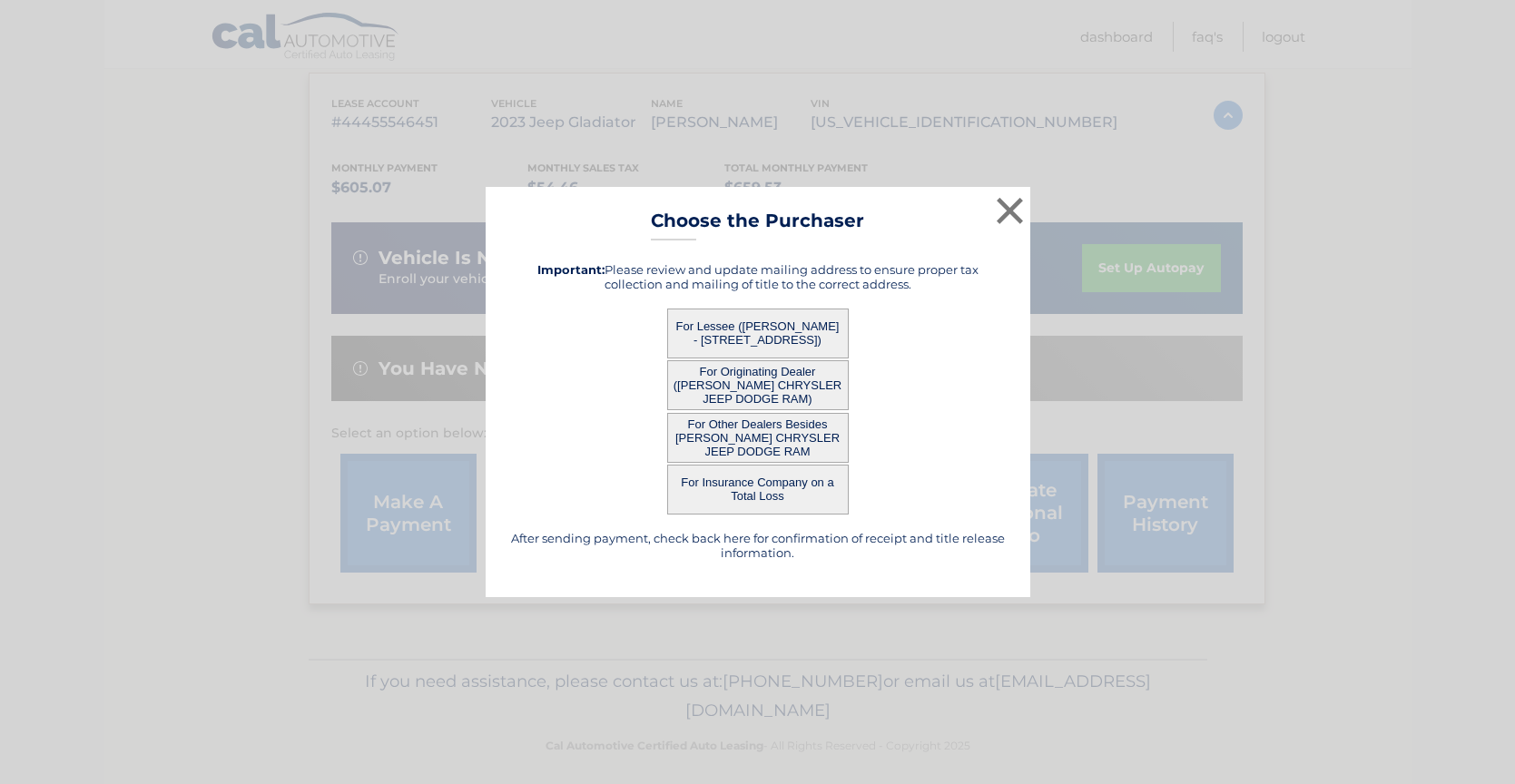
click at [761, 488] on button "For Insurance Company on a Total Loss" at bounding box center [758, 490] width 182 height 50
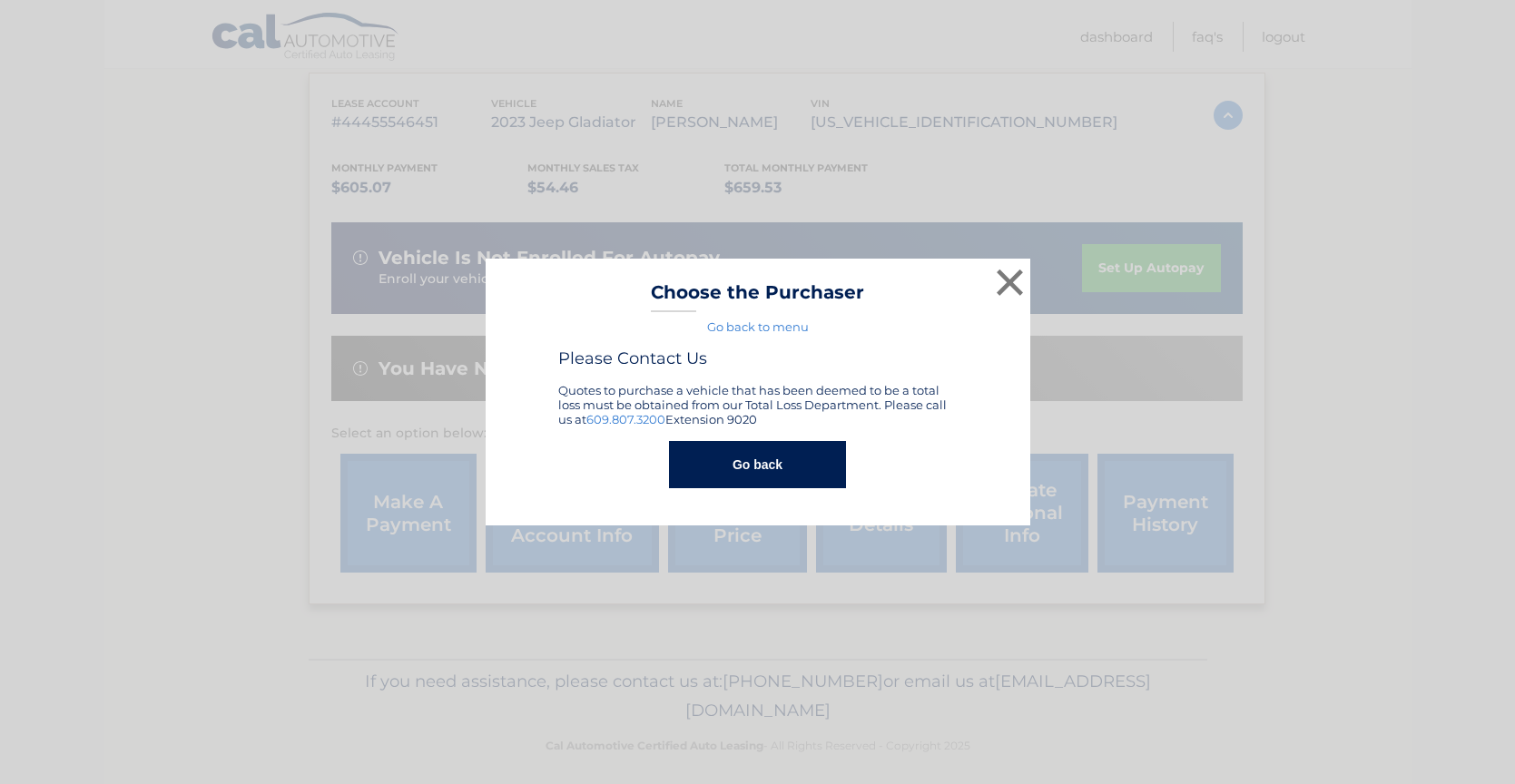
click at [780, 464] on button "Go back" at bounding box center [757, 465] width 177 height 47
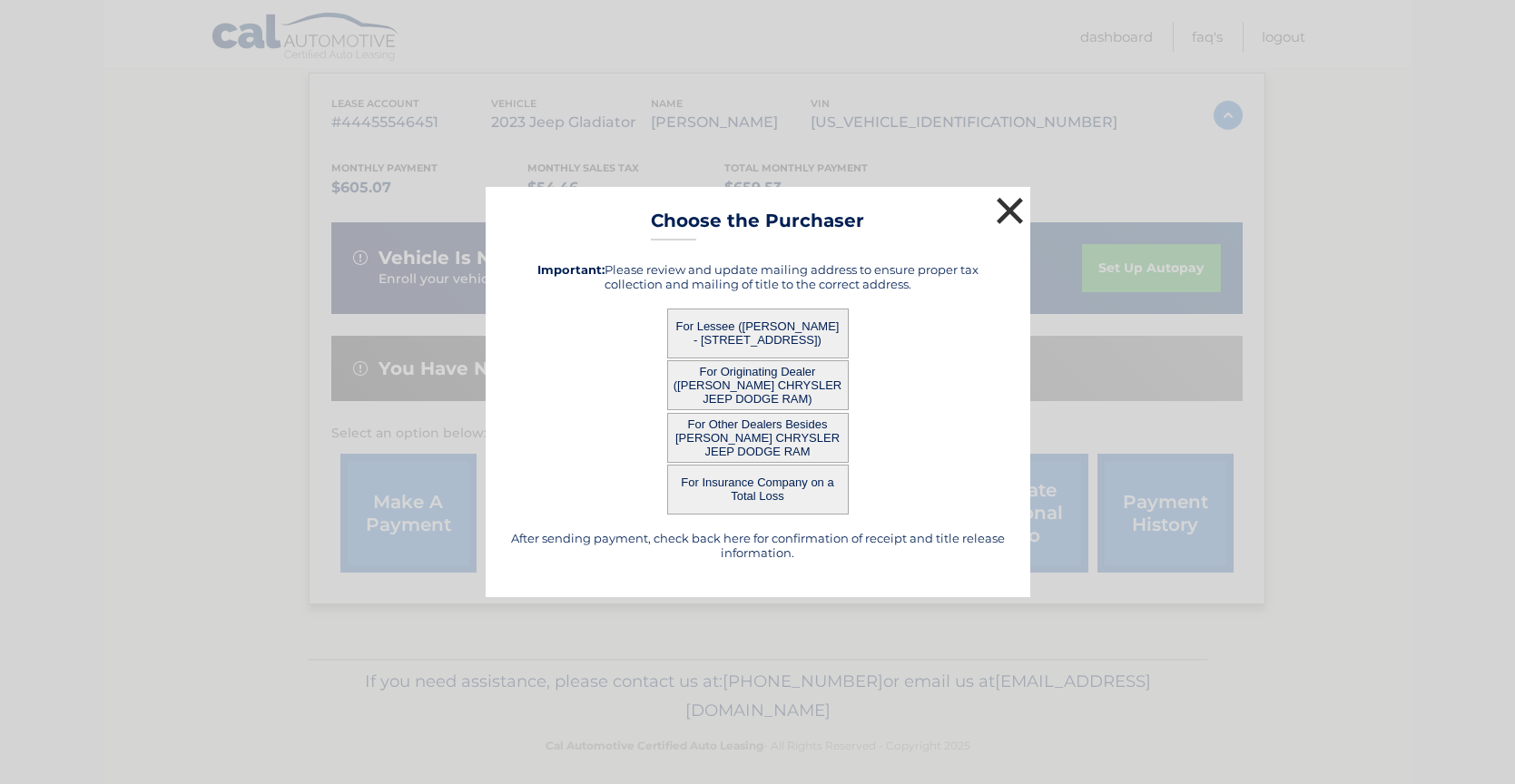
click at [1011, 212] on button "×" at bounding box center [1011, 211] width 37 height 37
